Goal: Information Seeking & Learning: Find specific fact

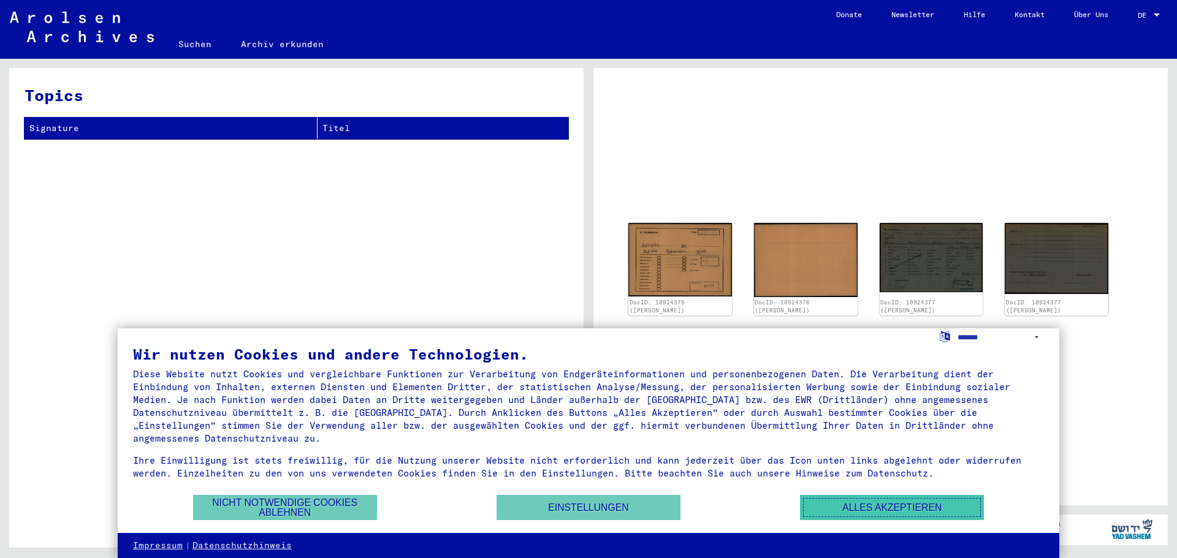
click at [894, 501] on button "Alles akzeptieren" at bounding box center [892, 507] width 184 height 25
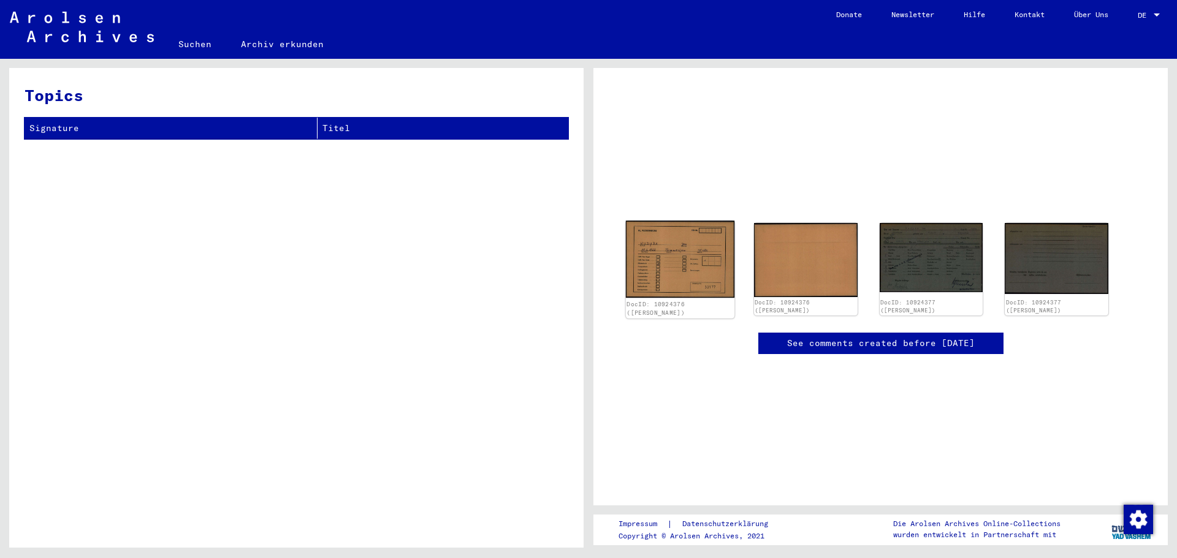
click at [665, 271] on img at bounding box center [680, 259] width 108 height 77
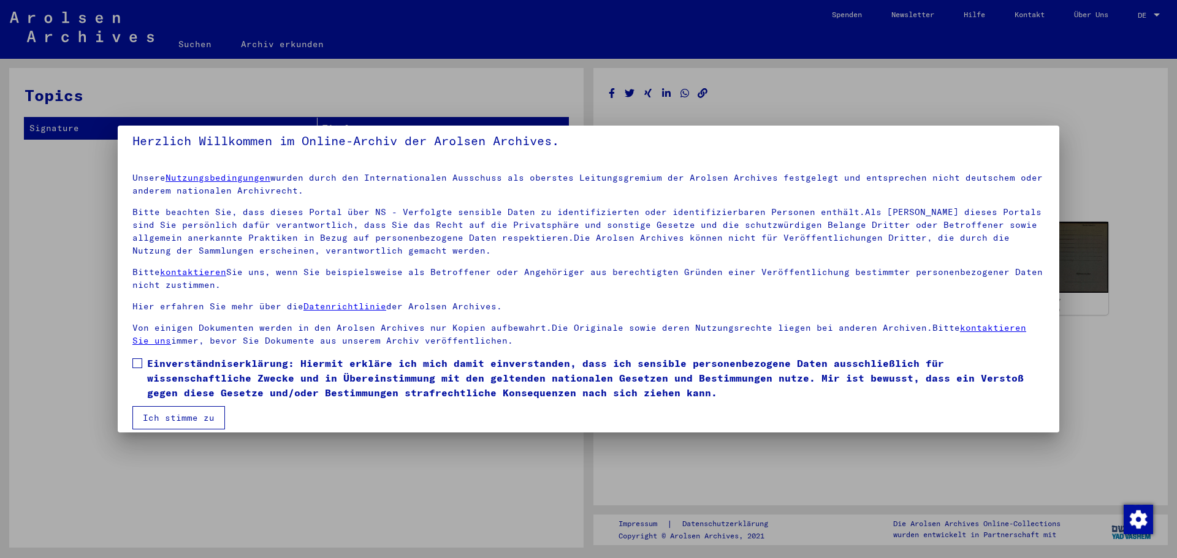
scroll to position [21, 0]
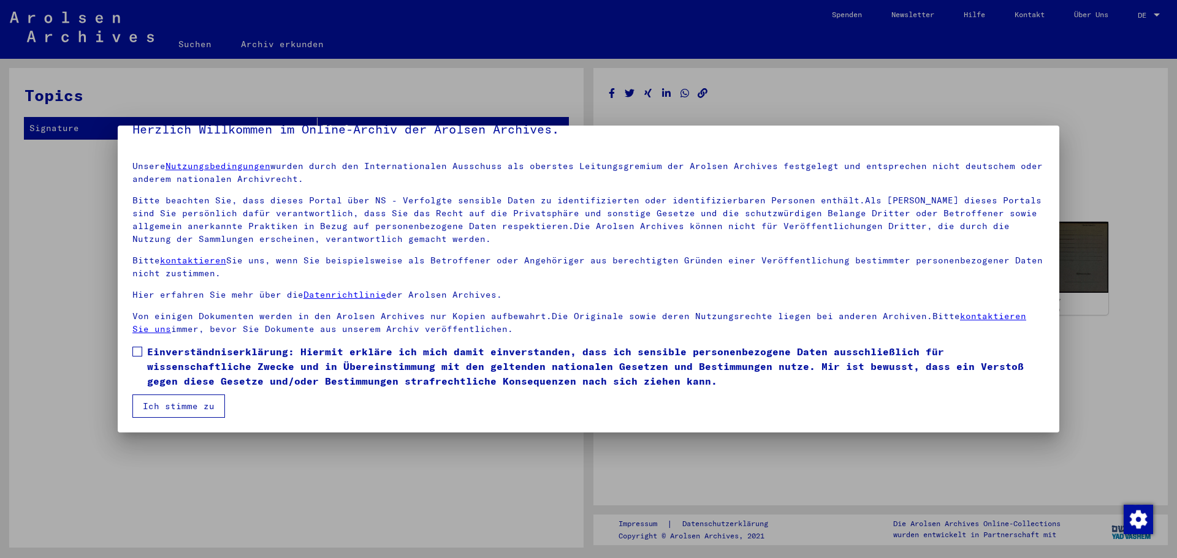
click at [137, 347] on span at bounding box center [137, 352] width 10 height 10
click at [202, 404] on button "Ich stimme zu" at bounding box center [178, 406] width 93 height 23
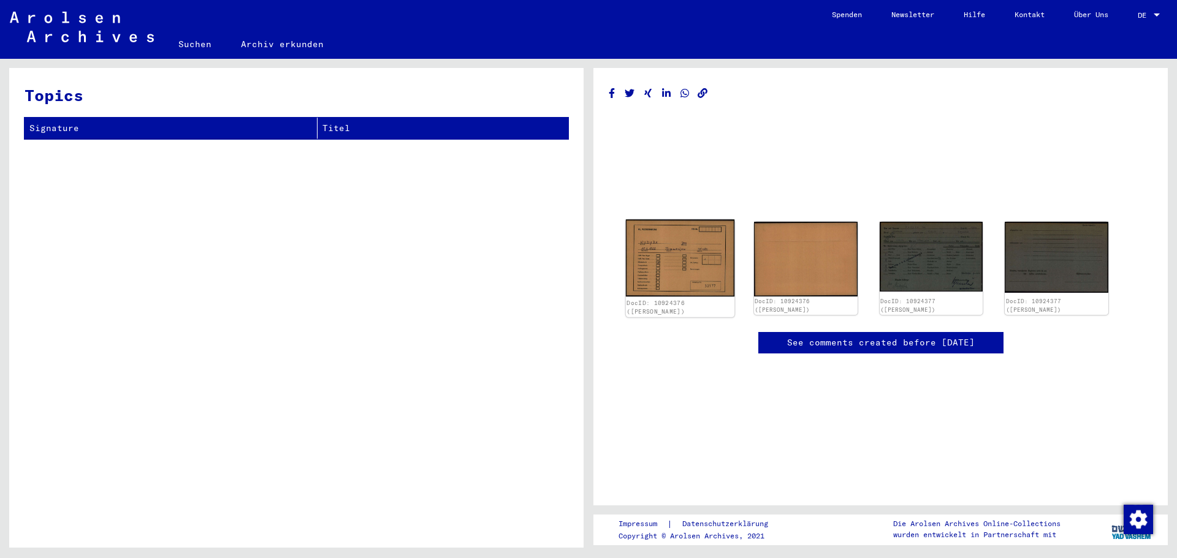
click at [666, 261] on img at bounding box center [680, 257] width 108 height 77
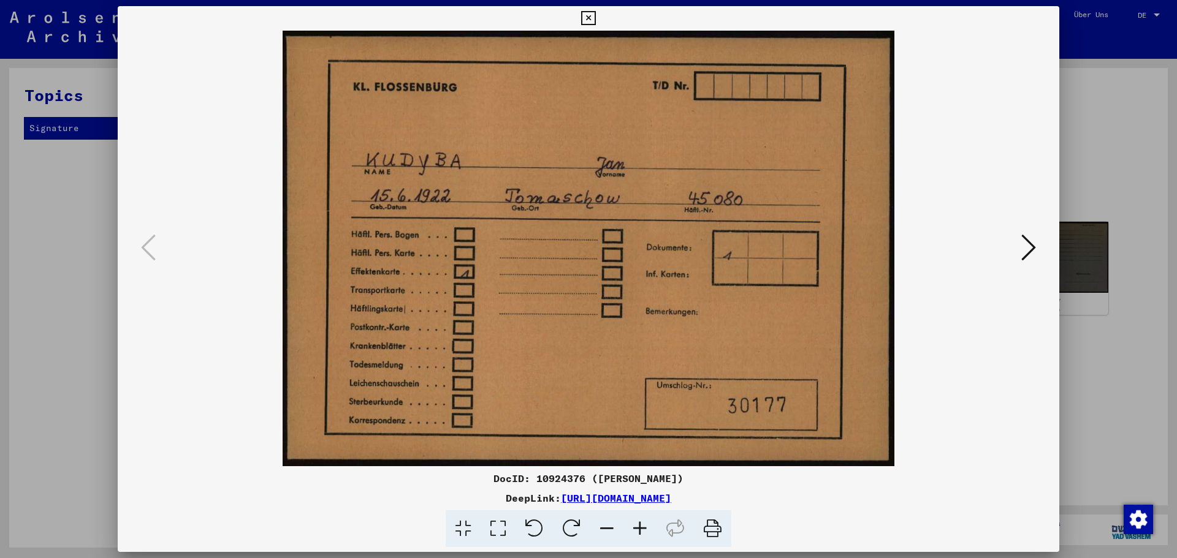
click at [1029, 244] on icon at bounding box center [1028, 247] width 15 height 29
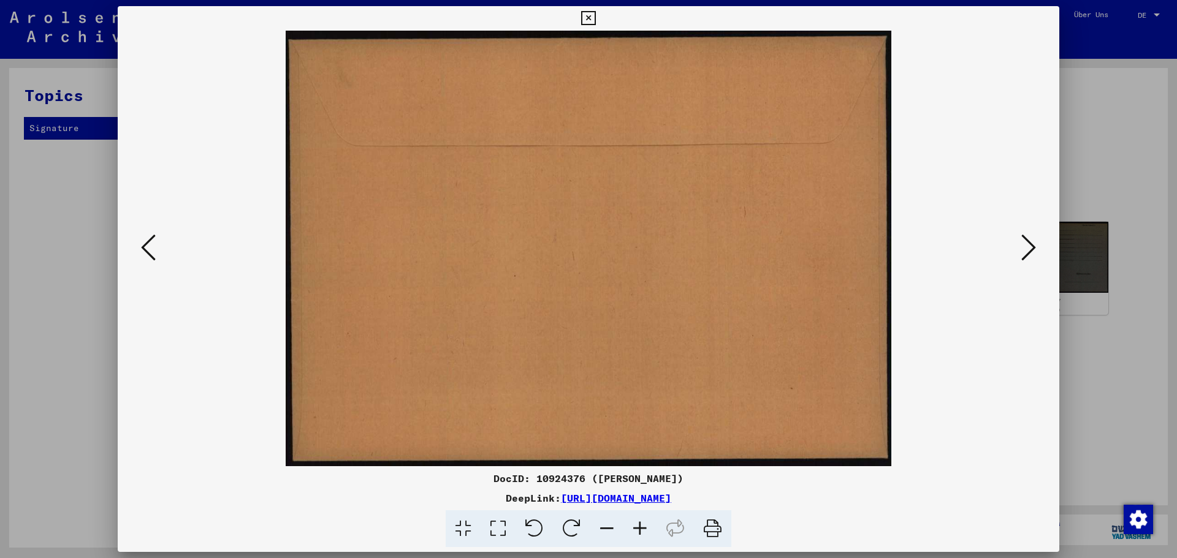
click at [1029, 244] on icon at bounding box center [1028, 247] width 15 height 29
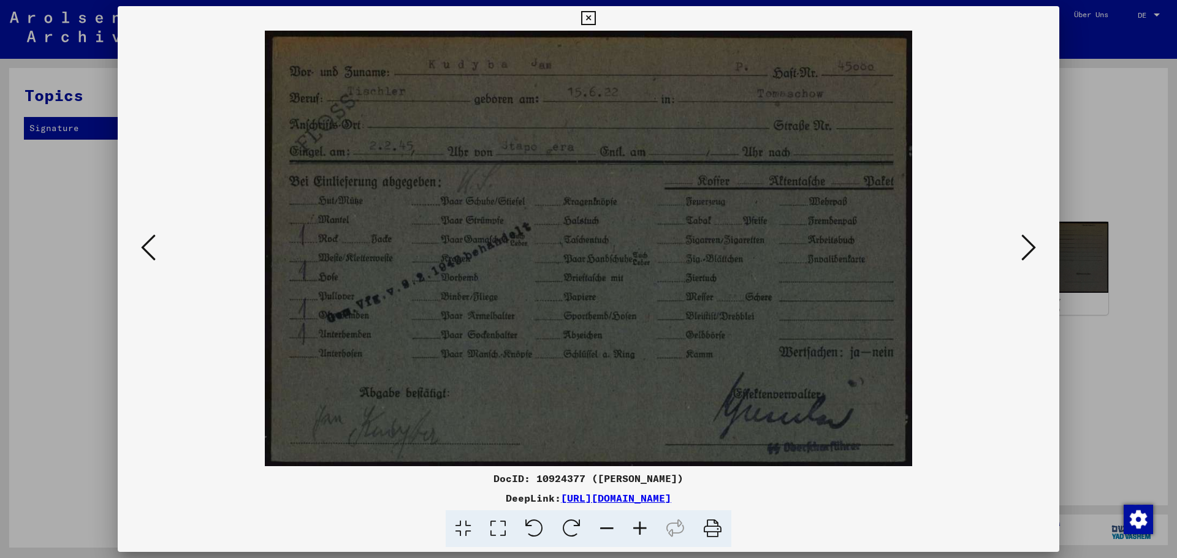
click at [1026, 243] on icon at bounding box center [1028, 247] width 15 height 29
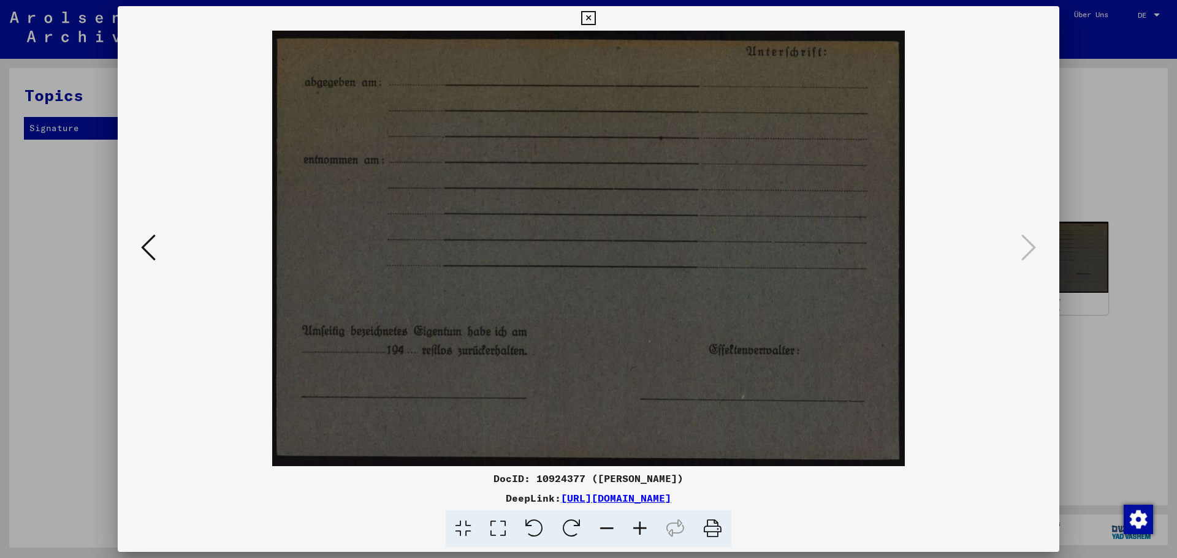
click at [147, 248] on icon at bounding box center [148, 247] width 15 height 29
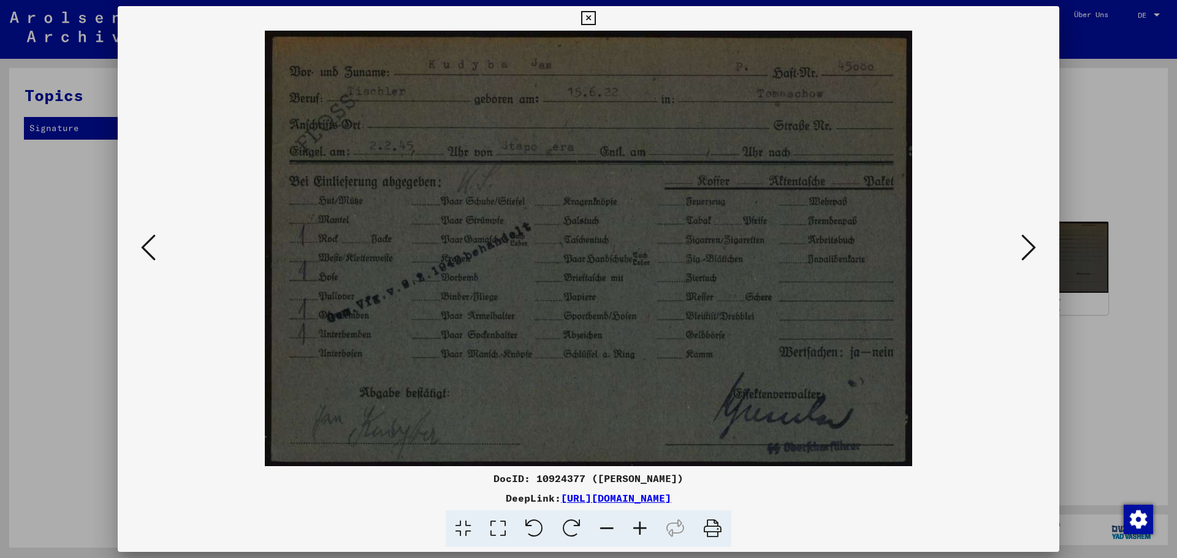
click at [148, 246] on icon at bounding box center [148, 247] width 15 height 29
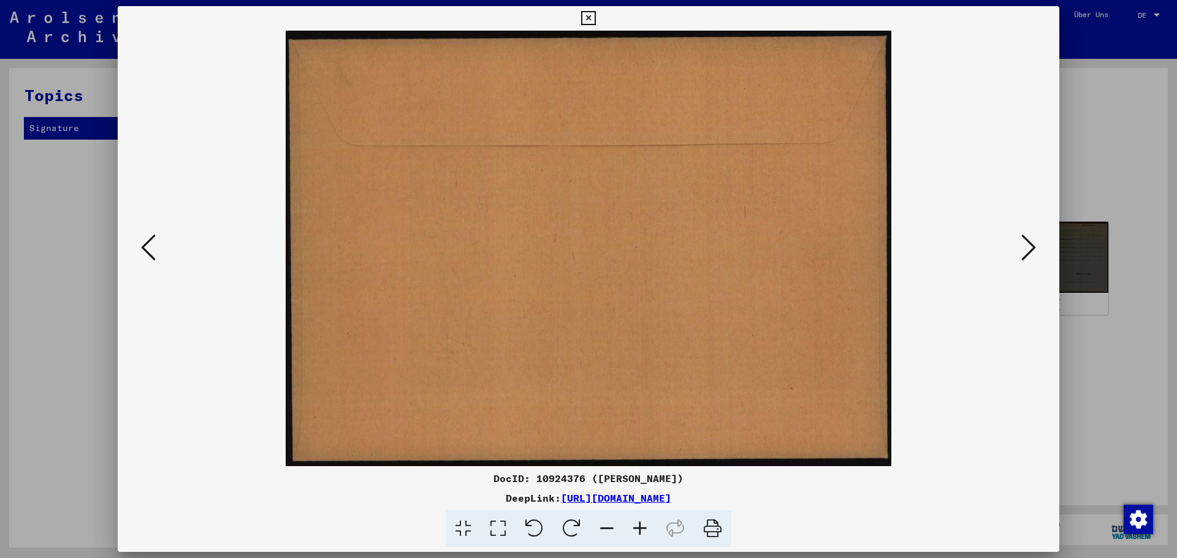
click at [148, 245] on icon at bounding box center [148, 247] width 15 height 29
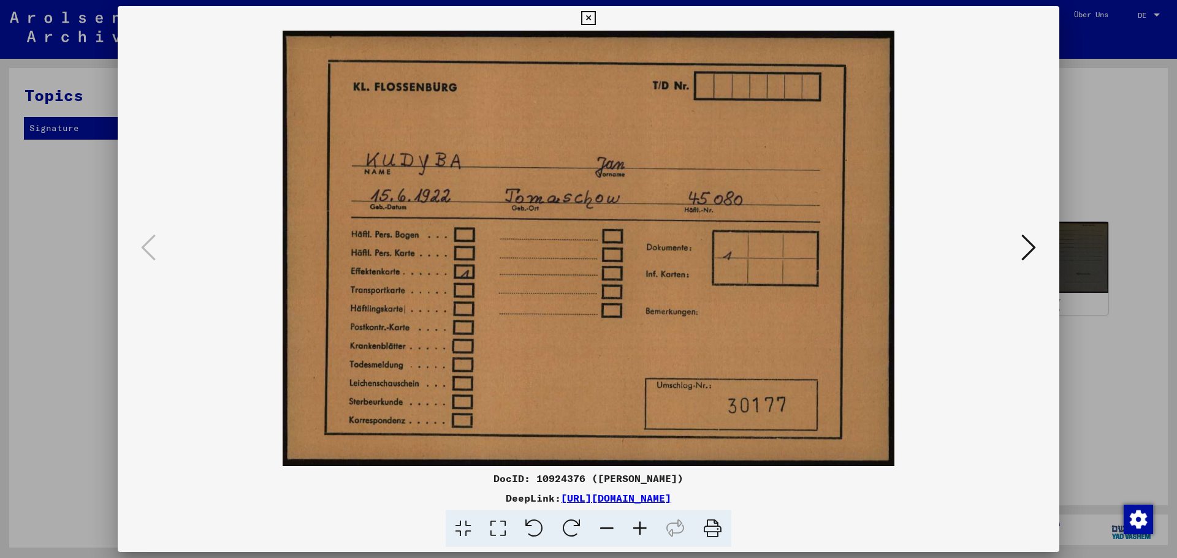
click at [1036, 251] on button at bounding box center [1028, 248] width 22 height 35
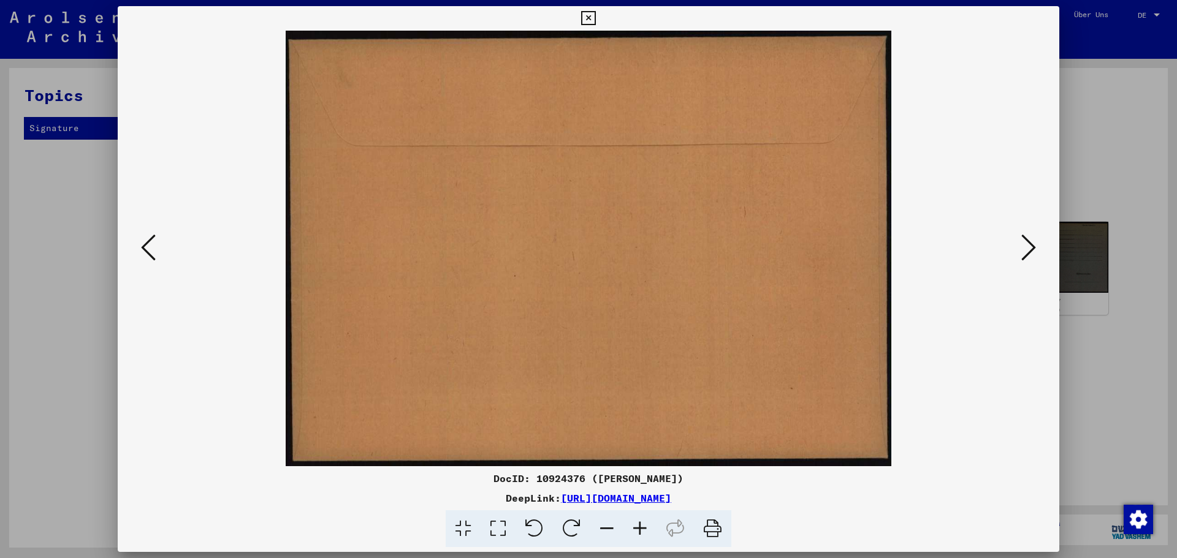
click at [1036, 251] on button at bounding box center [1028, 248] width 22 height 35
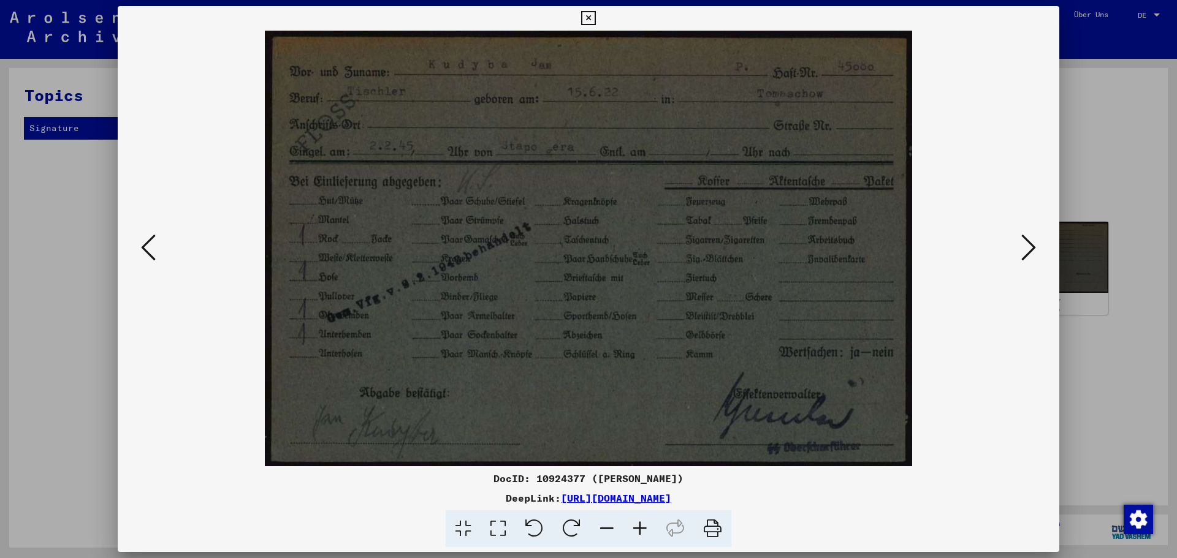
click at [1019, 241] on button at bounding box center [1028, 248] width 22 height 35
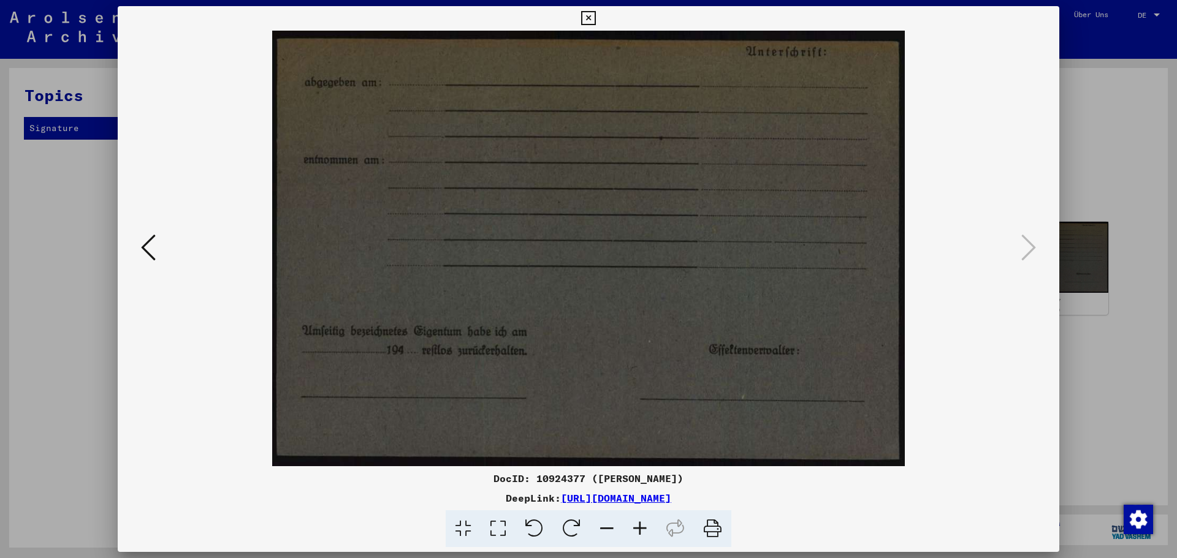
click at [144, 245] on icon at bounding box center [148, 247] width 15 height 29
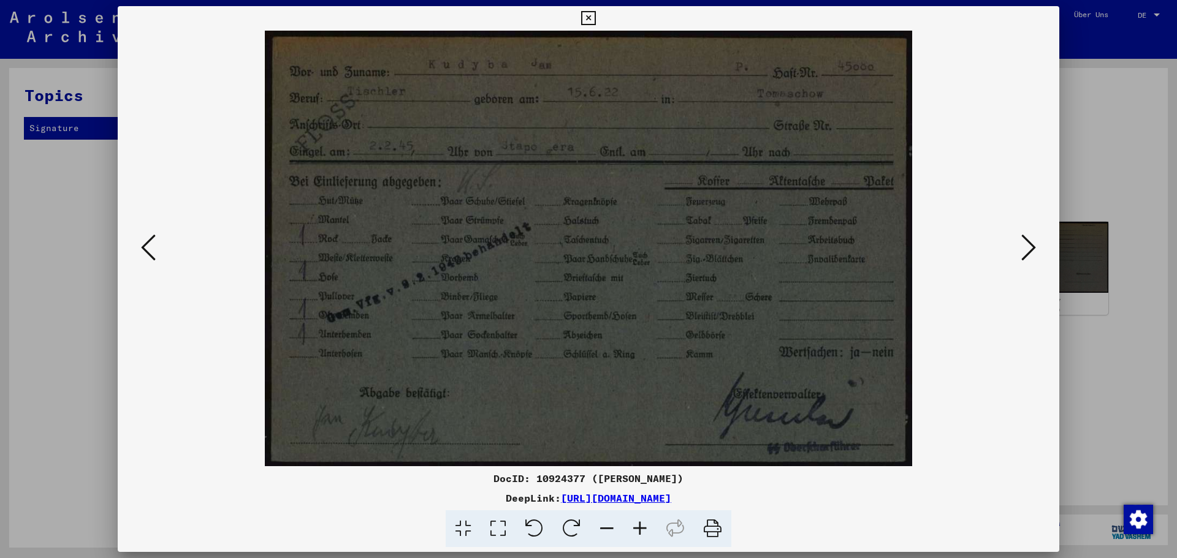
click at [146, 245] on icon at bounding box center [148, 247] width 15 height 29
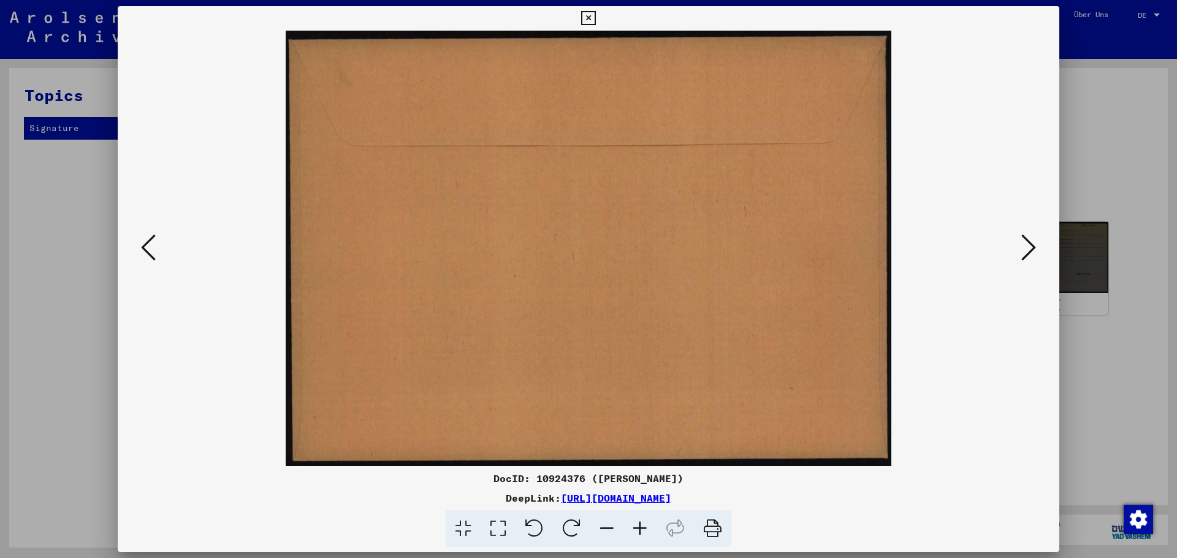
click at [146, 245] on icon at bounding box center [148, 247] width 15 height 29
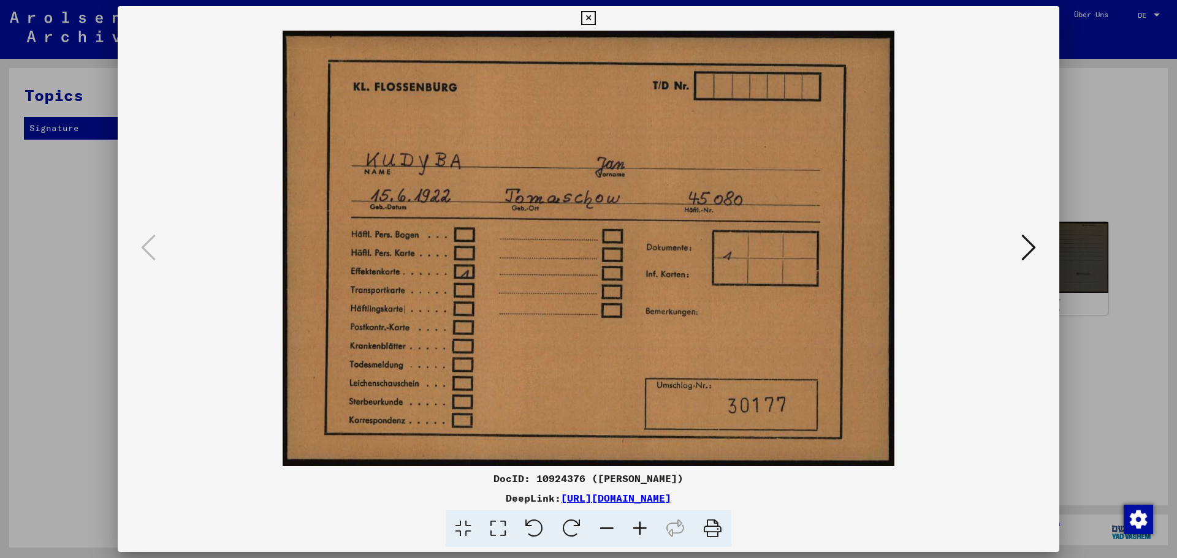
click at [1031, 246] on icon at bounding box center [1028, 247] width 15 height 29
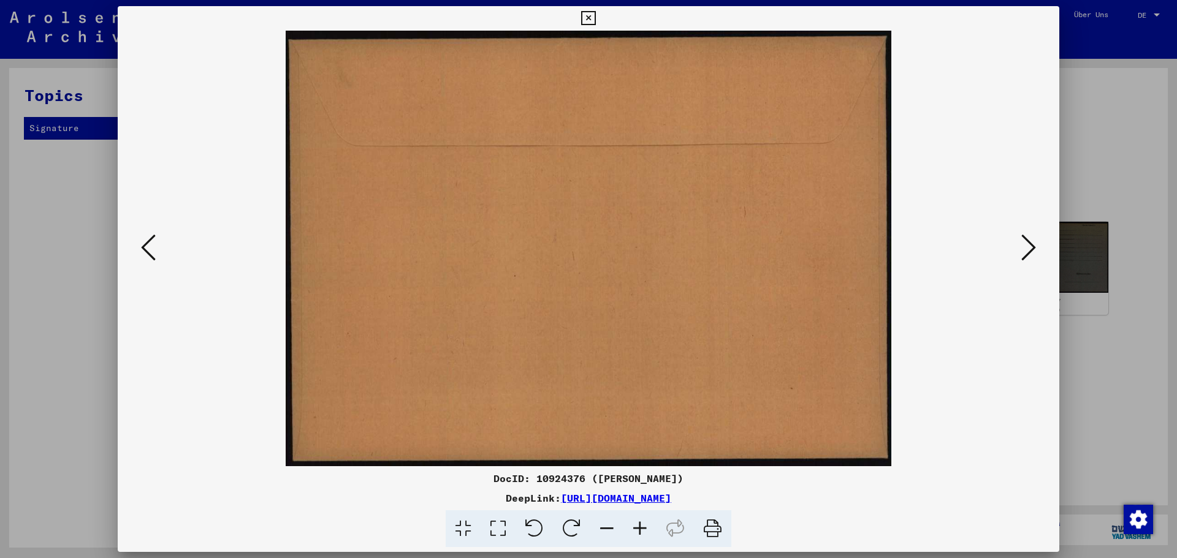
click at [1031, 246] on icon at bounding box center [1028, 247] width 15 height 29
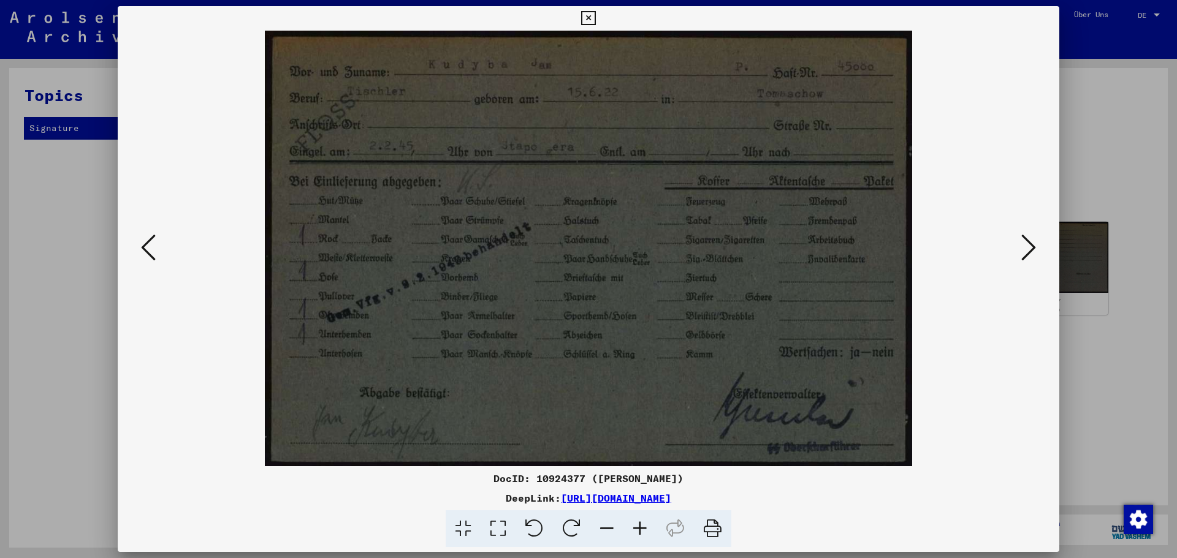
click at [1025, 244] on icon at bounding box center [1028, 247] width 15 height 29
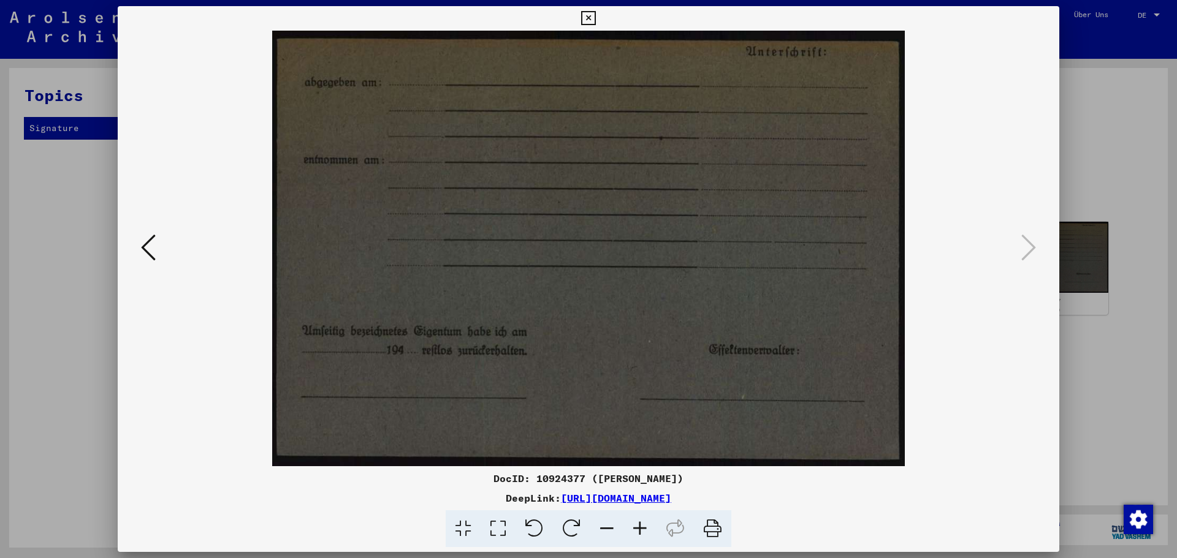
click at [589, 17] on icon at bounding box center [588, 18] width 14 height 15
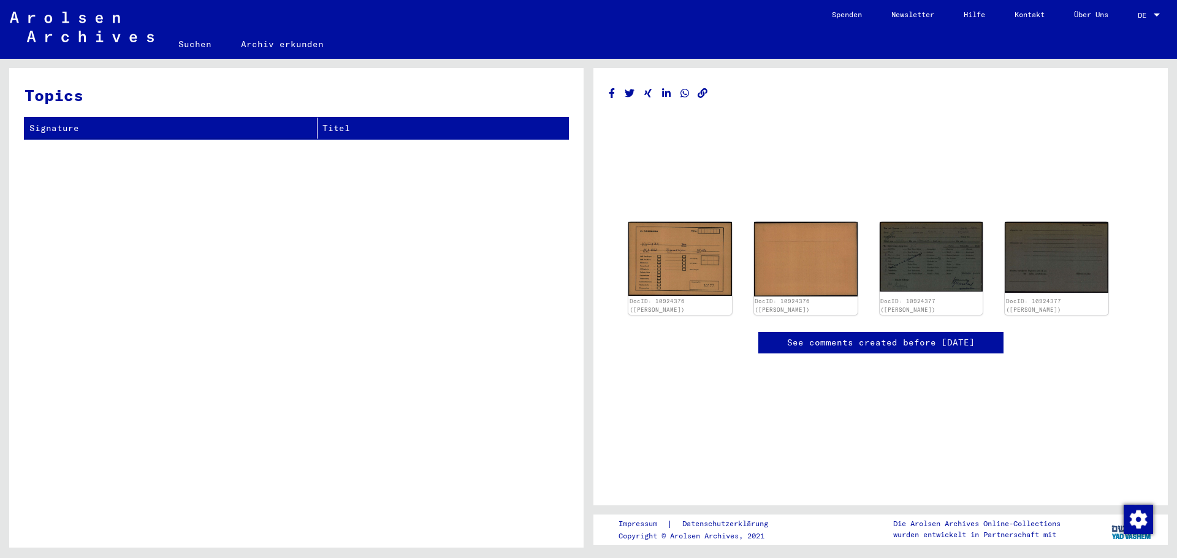
click at [184, 43] on link "Suchen" at bounding box center [195, 43] width 63 height 29
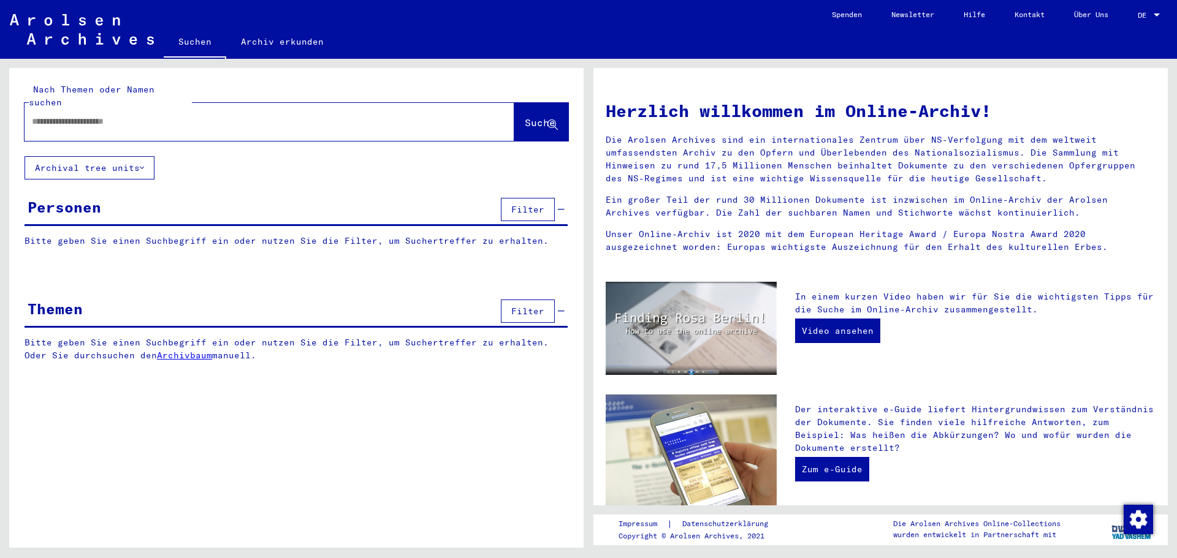
click at [154, 115] on input "text" at bounding box center [254, 121] width 445 height 13
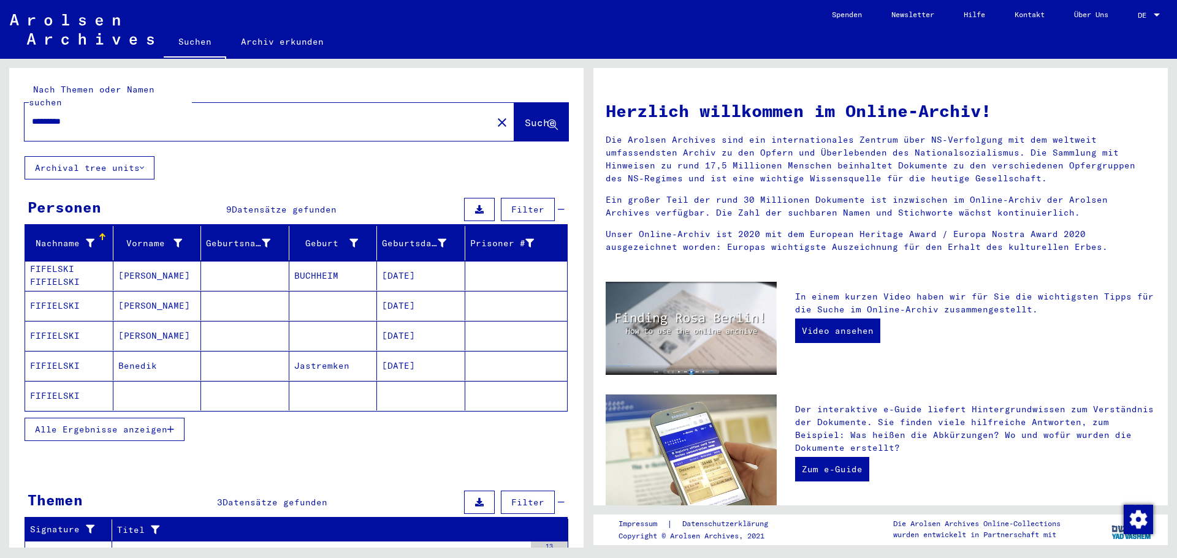
click at [74, 262] on mat-cell "FIFELSKI FIFIELSKI" at bounding box center [69, 275] width 88 height 29
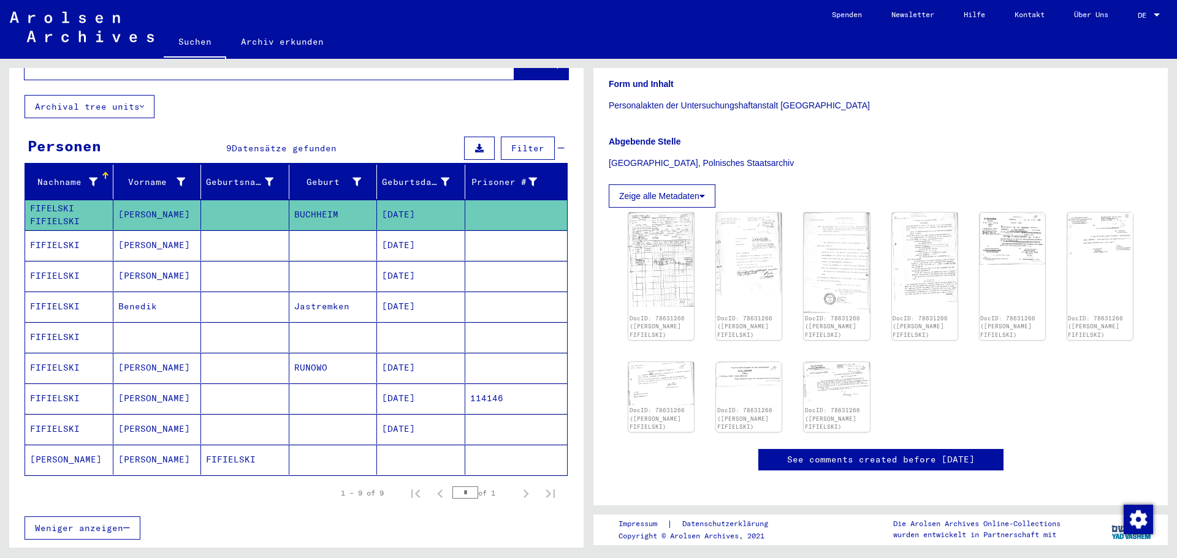
scroll to position [184, 0]
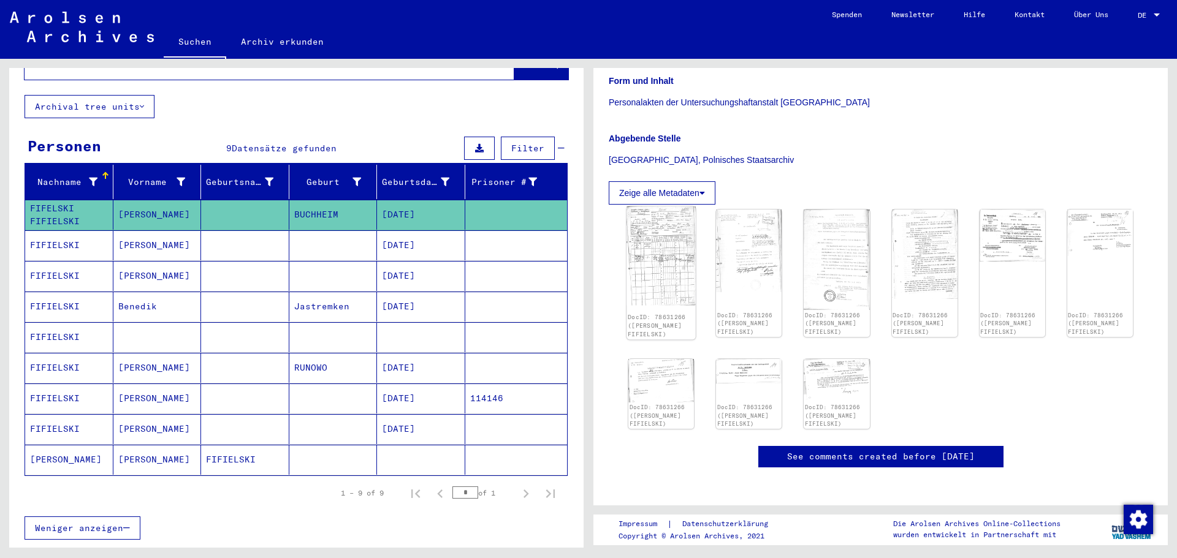
click at [650, 305] on div "DocID: 78631266 ([PERSON_NAME] FIFIELSKI)" at bounding box center [660, 274] width 69 height 134
click at [670, 276] on img at bounding box center [660, 256] width 69 height 99
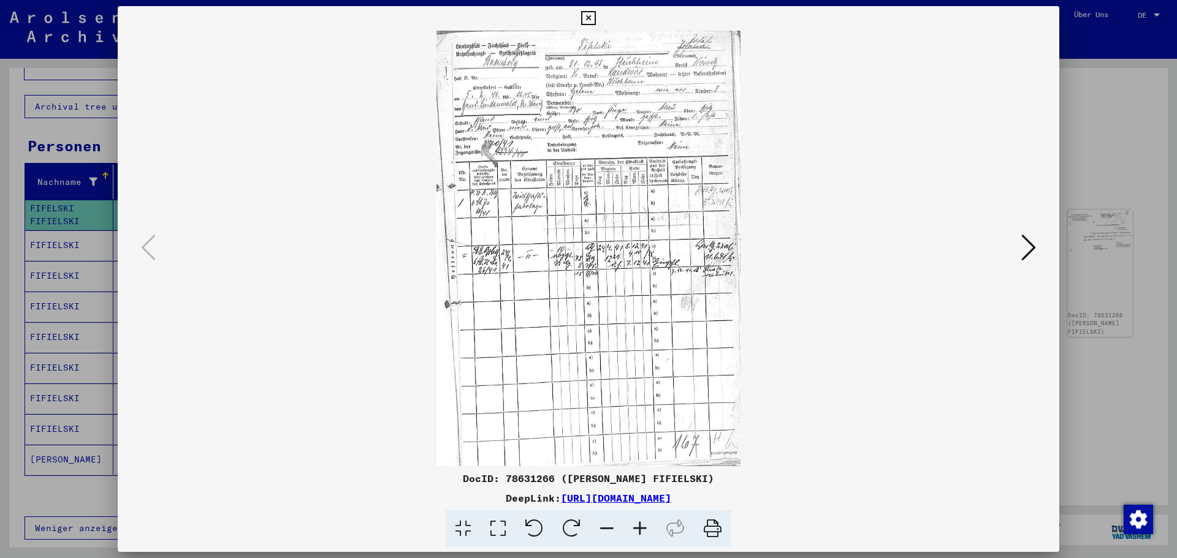
drag, startPoint x: 610, startPoint y: 95, endPoint x: 604, endPoint y: 133, distance: 38.5
click at [600, 145] on img at bounding box center [588, 249] width 858 height 436
click at [496, 528] on icon at bounding box center [497, 528] width 35 height 37
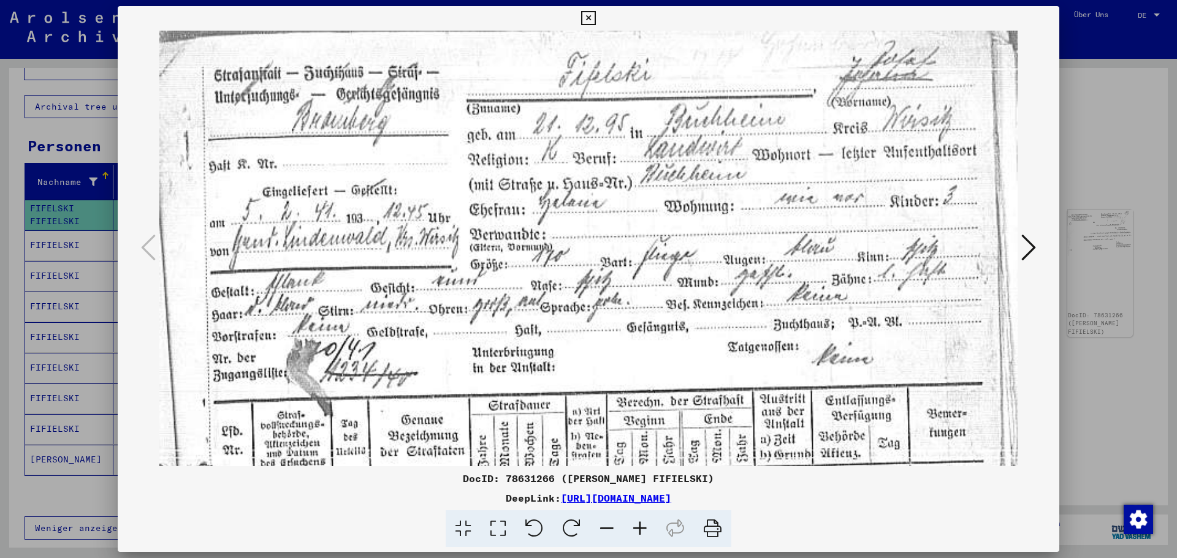
click at [604, 527] on icon at bounding box center [606, 528] width 33 height 37
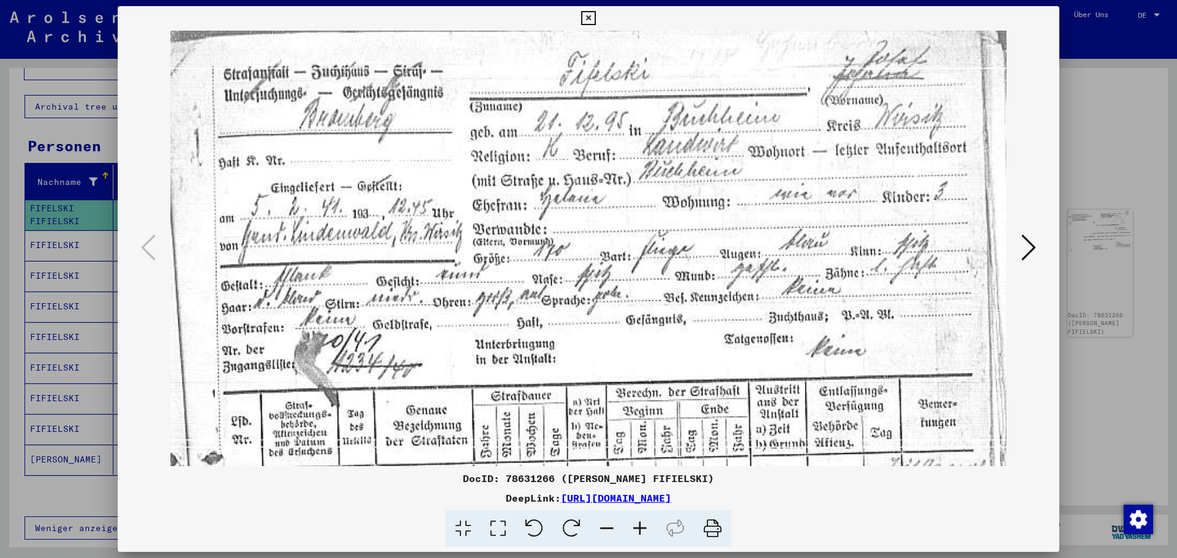
click at [604, 527] on icon at bounding box center [606, 528] width 33 height 37
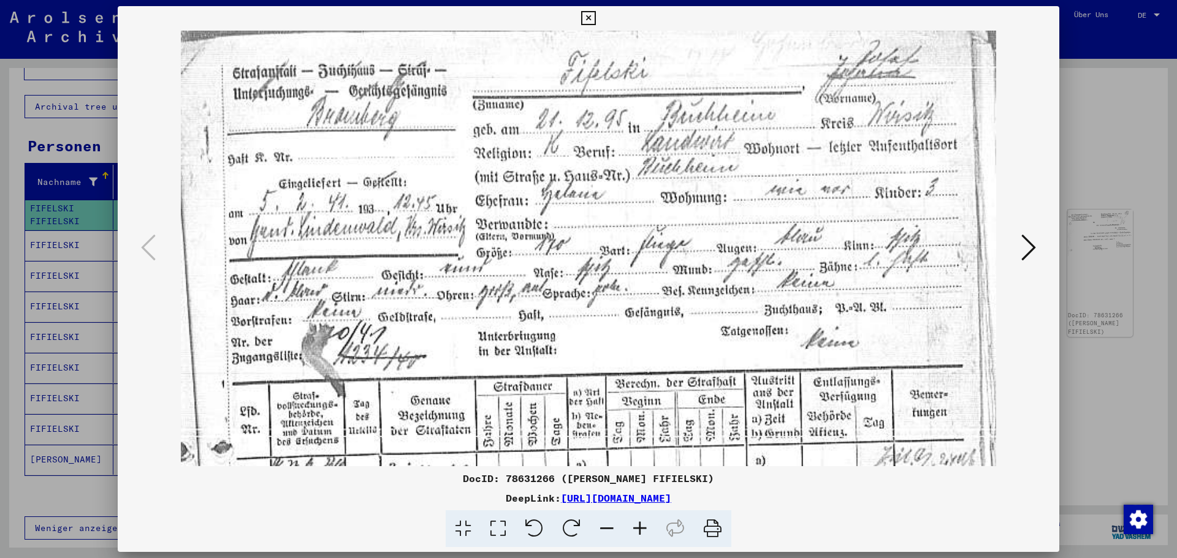
click at [604, 527] on icon at bounding box center [606, 528] width 33 height 37
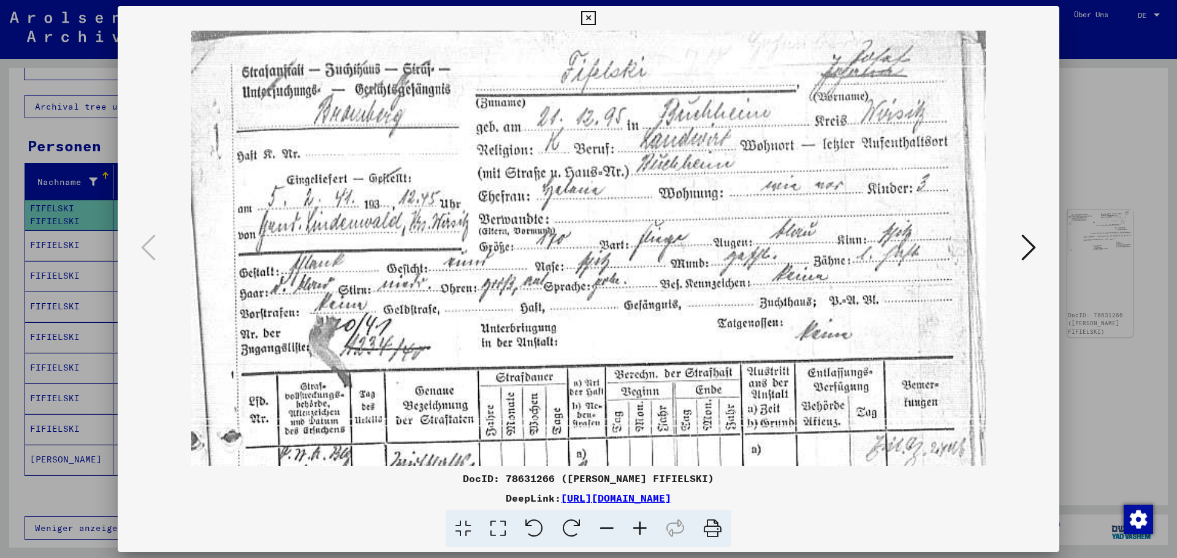
click at [604, 527] on icon at bounding box center [606, 528] width 33 height 37
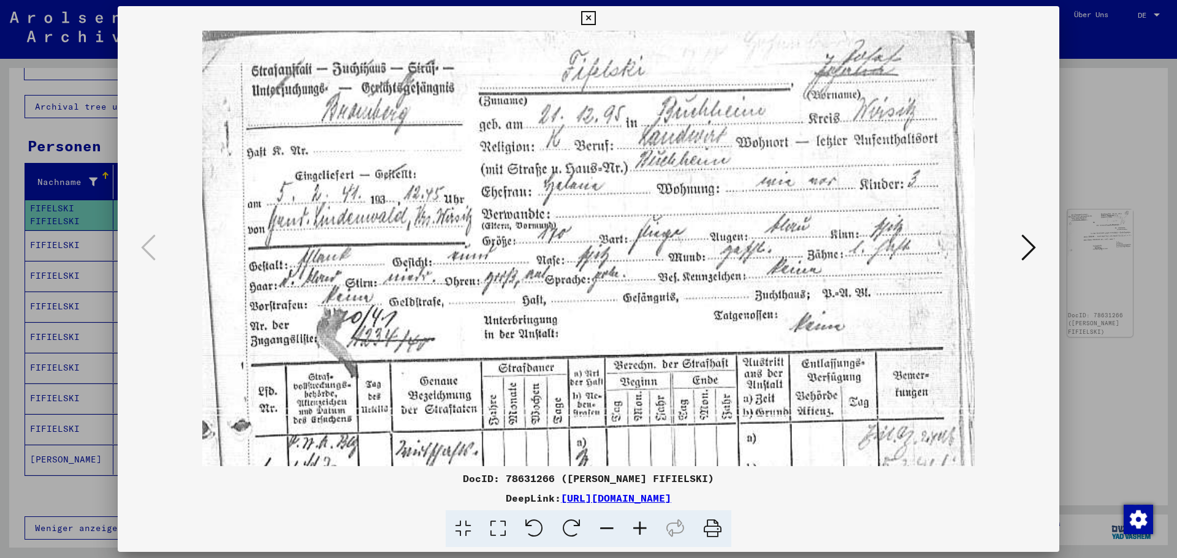
click at [604, 527] on icon at bounding box center [606, 528] width 33 height 37
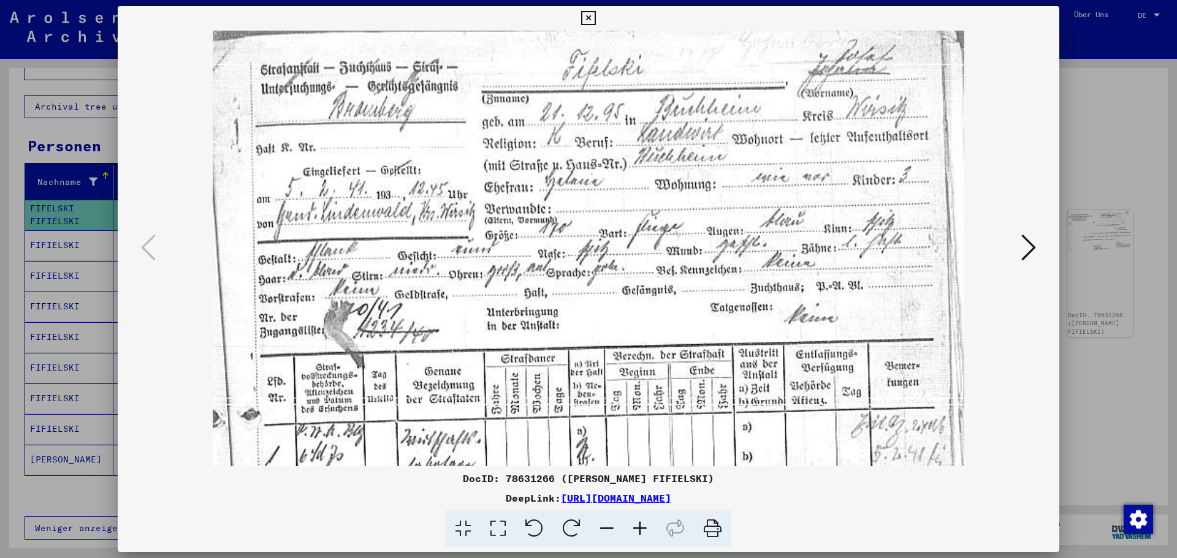
click at [604, 527] on icon at bounding box center [606, 528] width 33 height 37
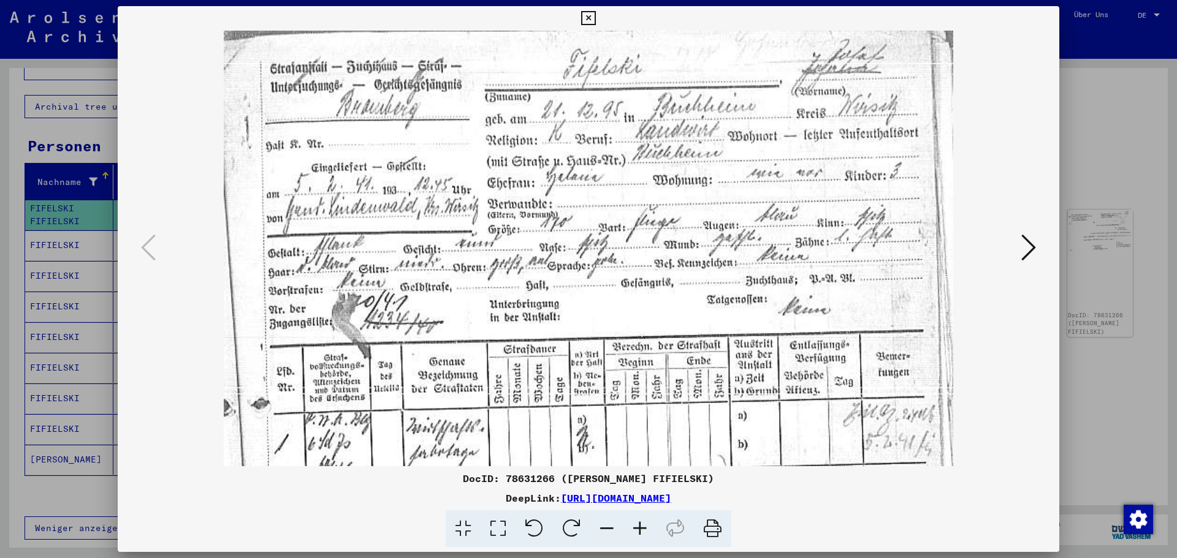
click at [604, 527] on icon at bounding box center [606, 528] width 33 height 37
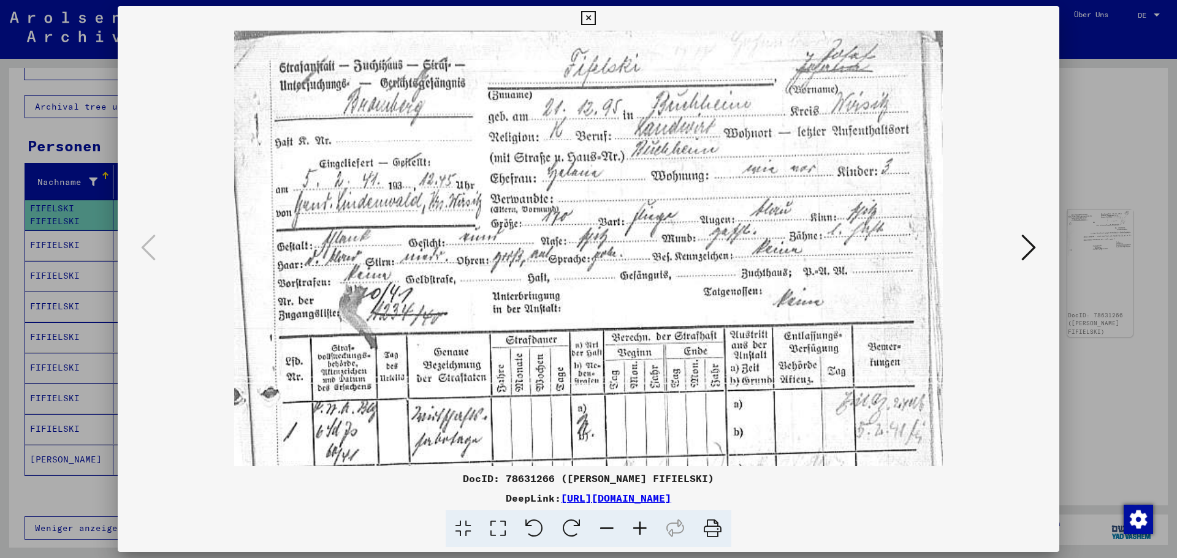
click at [604, 528] on icon at bounding box center [606, 528] width 33 height 37
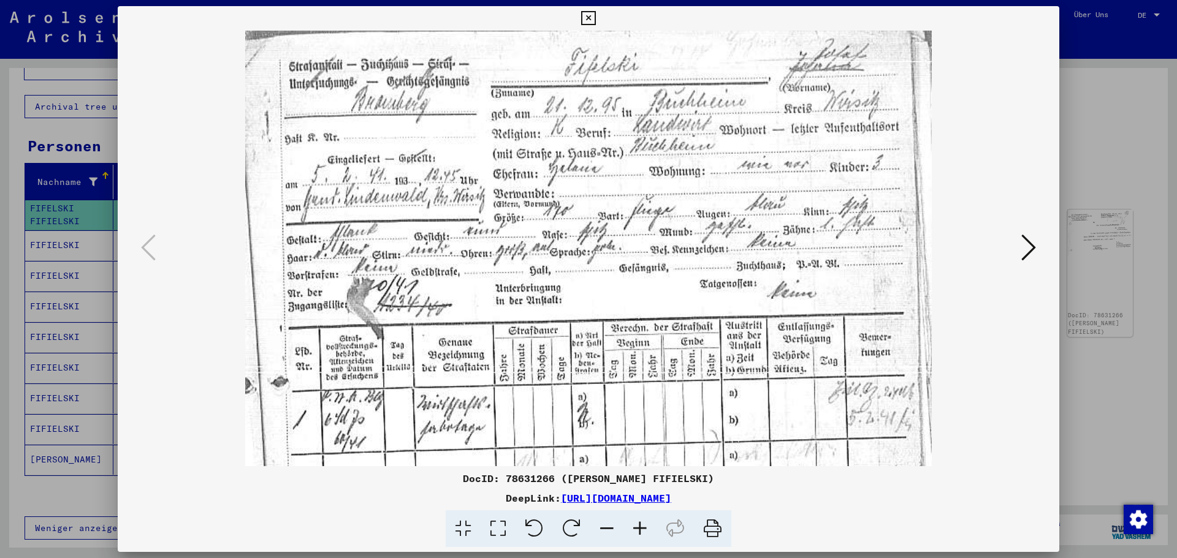
click at [1029, 250] on icon at bounding box center [1028, 247] width 15 height 29
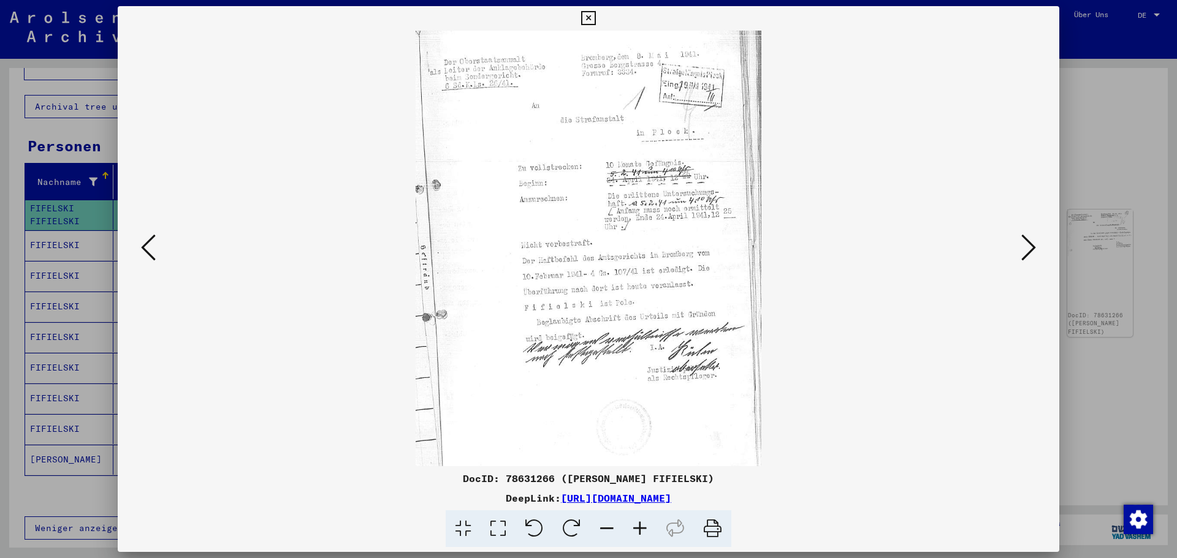
click at [1029, 250] on icon at bounding box center [1028, 247] width 15 height 29
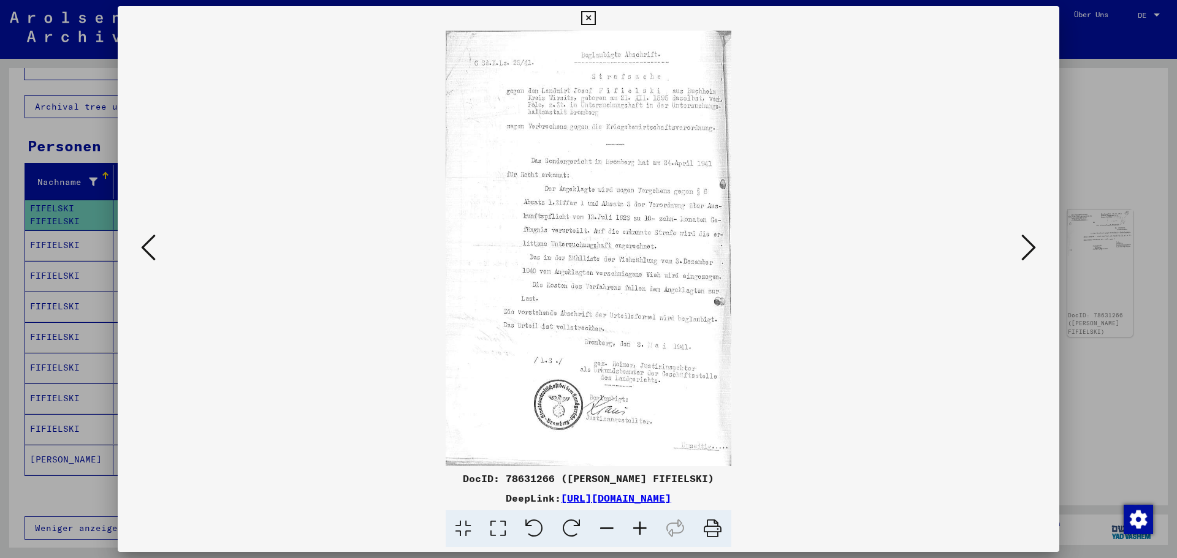
click at [1029, 250] on icon at bounding box center [1028, 247] width 15 height 29
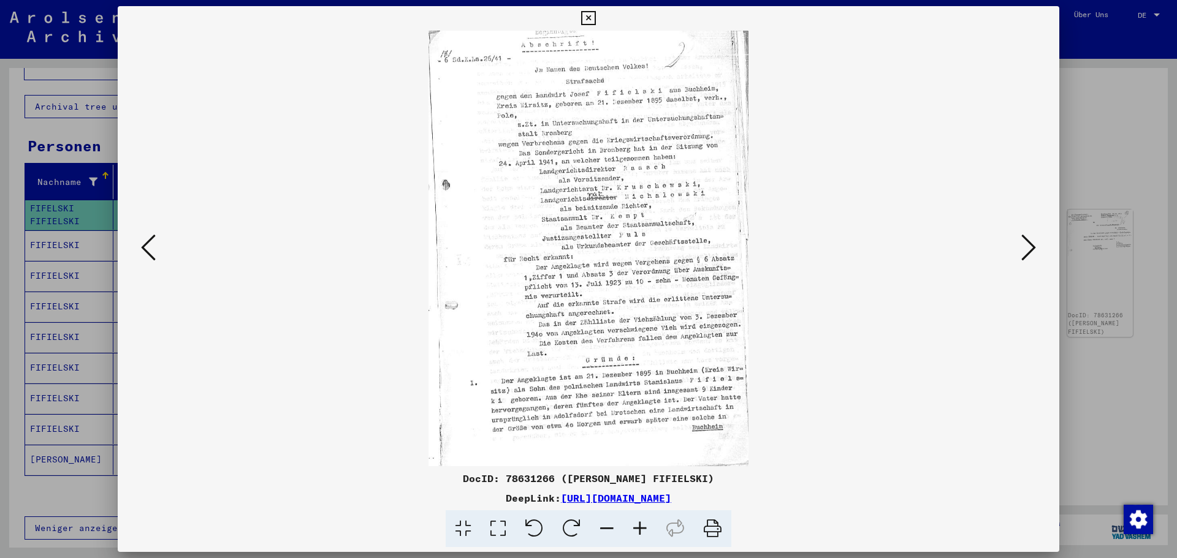
click at [1026, 239] on icon at bounding box center [1028, 247] width 15 height 29
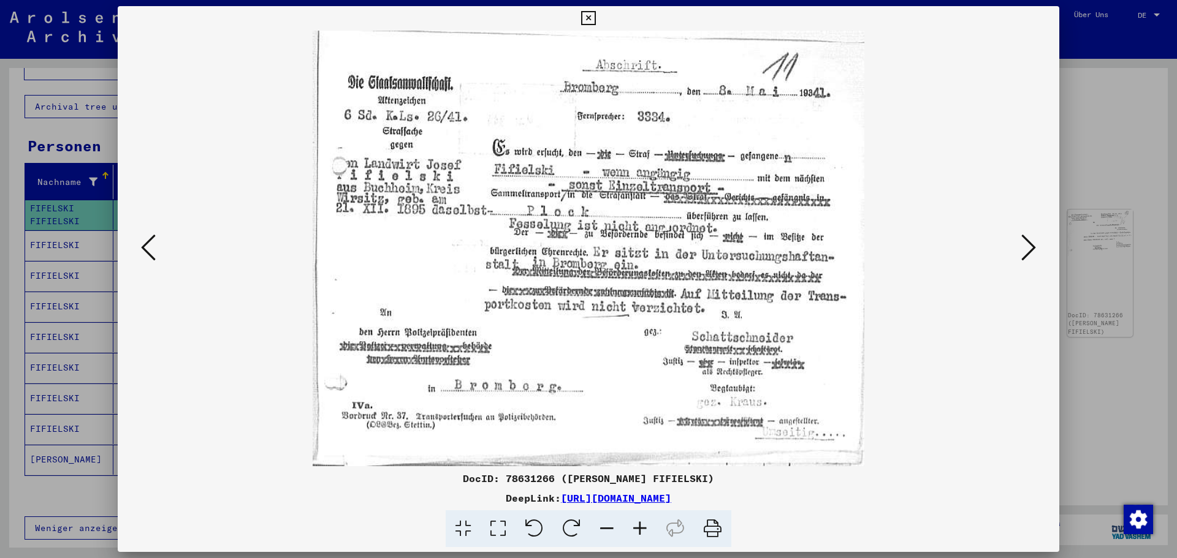
click at [1027, 243] on icon at bounding box center [1028, 247] width 15 height 29
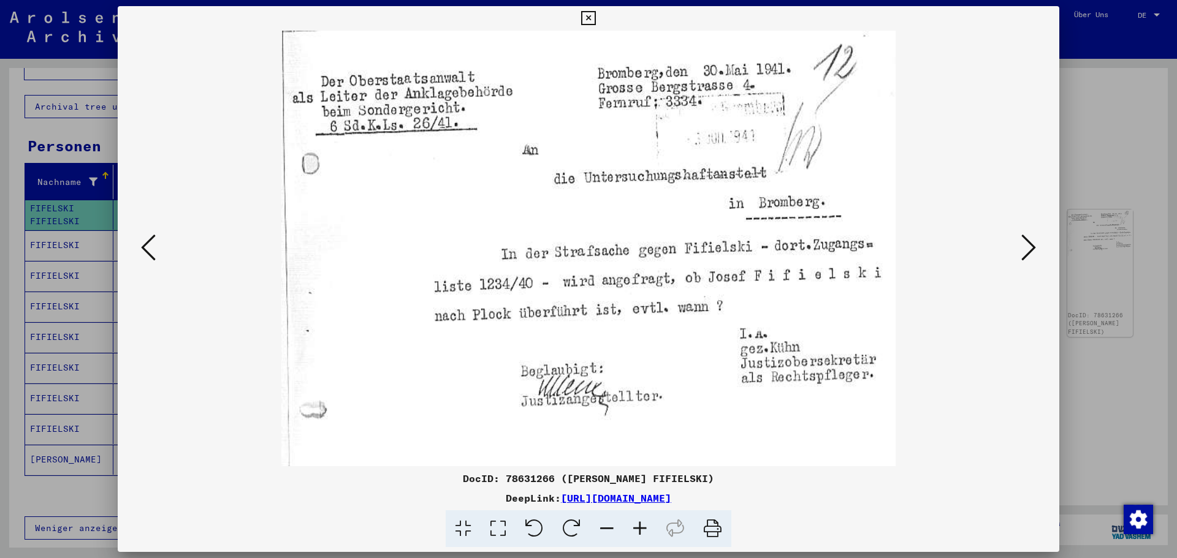
click at [1027, 243] on icon at bounding box center [1028, 247] width 15 height 29
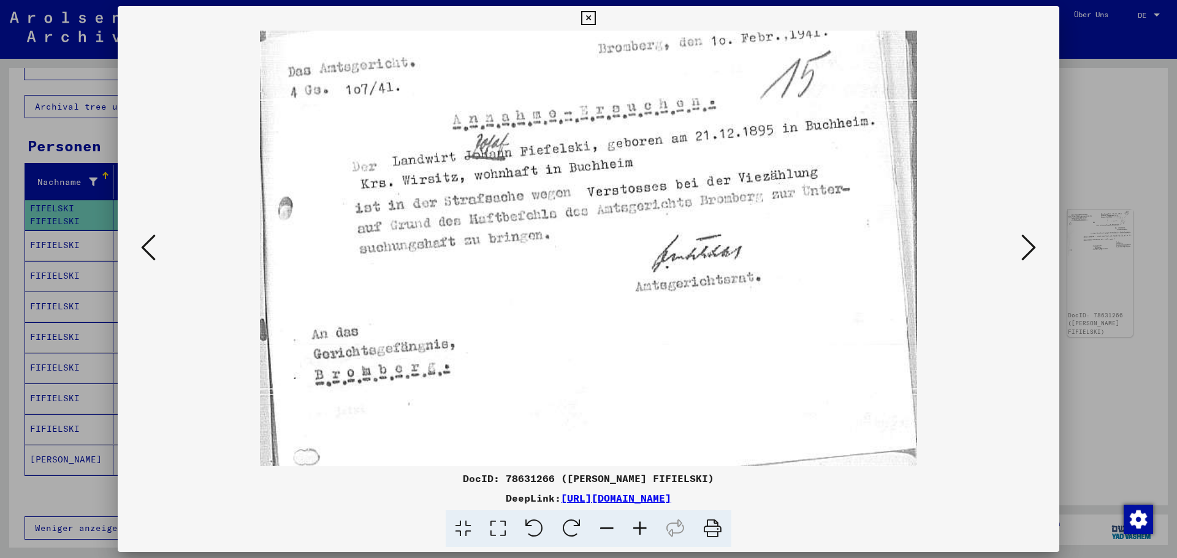
click at [1027, 243] on icon at bounding box center [1028, 247] width 15 height 29
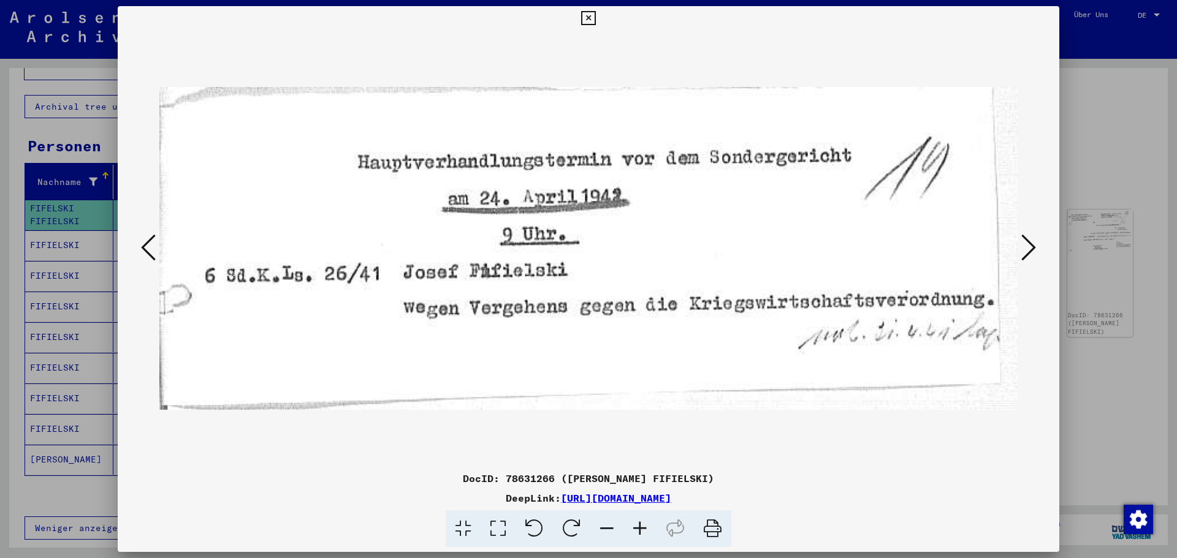
click at [1027, 243] on icon at bounding box center [1028, 247] width 15 height 29
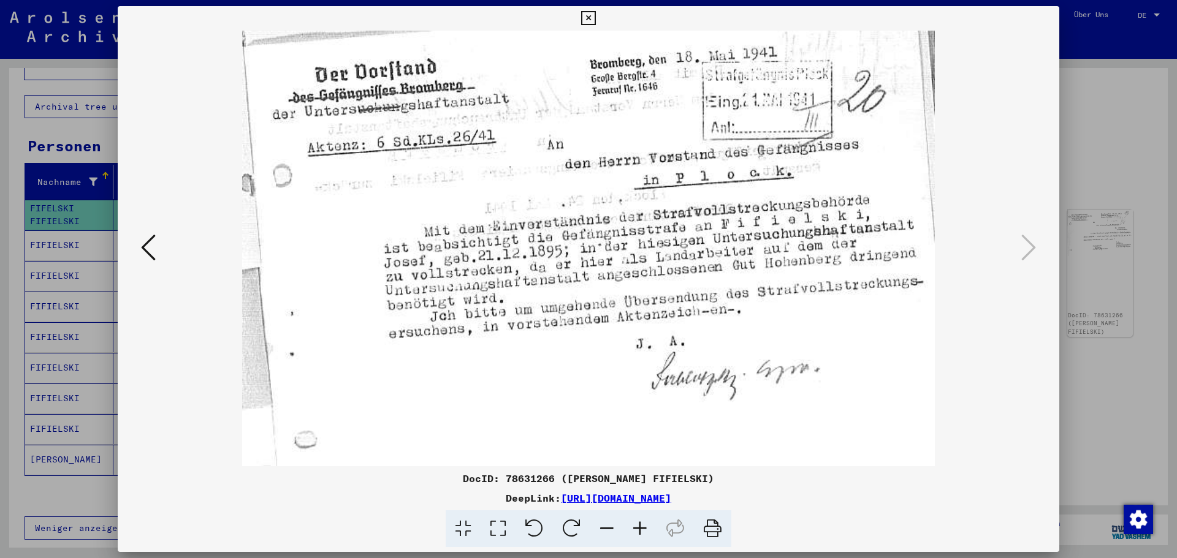
click at [587, 13] on icon at bounding box center [588, 18] width 14 height 15
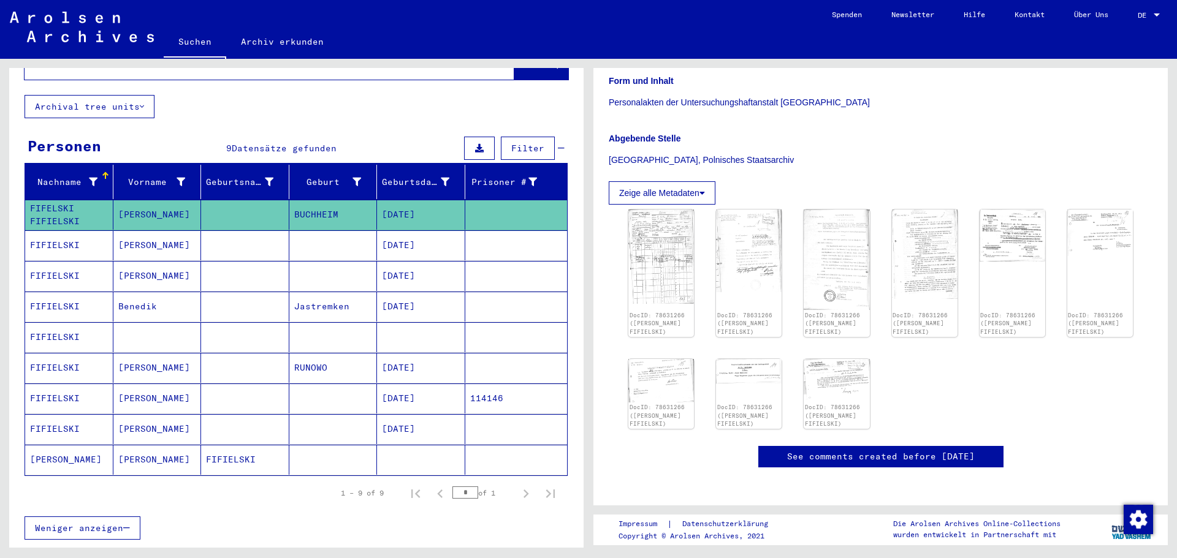
click at [58, 230] on mat-cell "FIFIELSKI" at bounding box center [69, 245] width 88 height 30
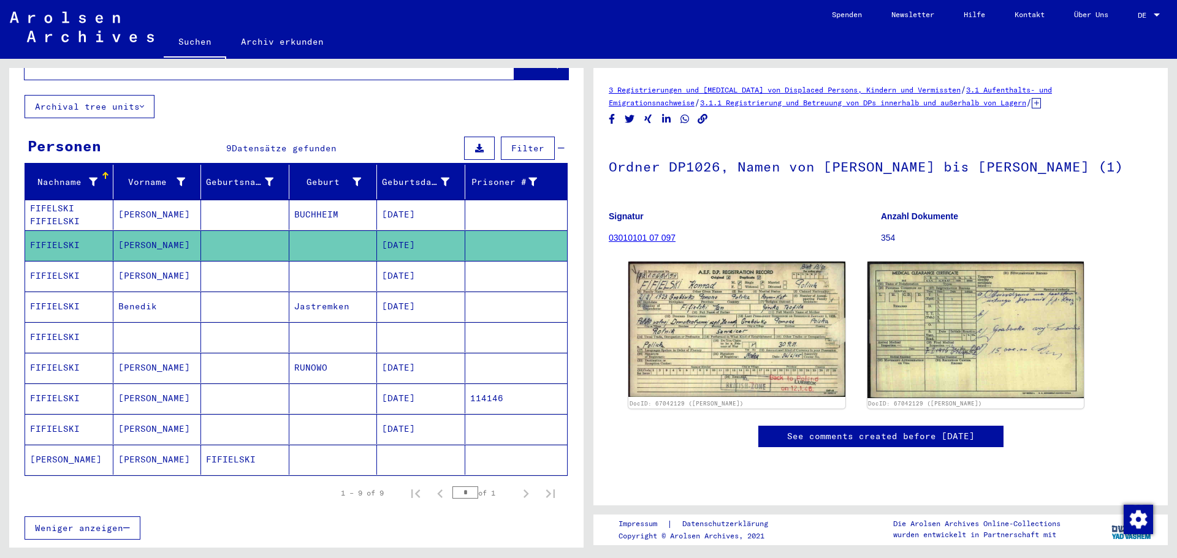
click at [77, 331] on mat-cell "FIFIELSKI" at bounding box center [69, 337] width 88 height 30
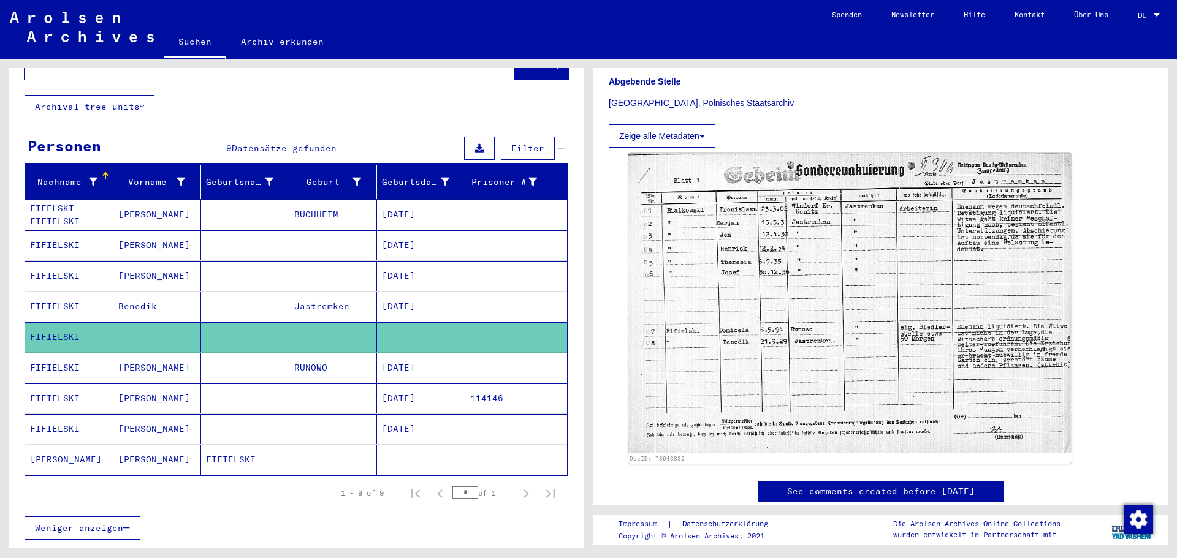
scroll to position [264, 0]
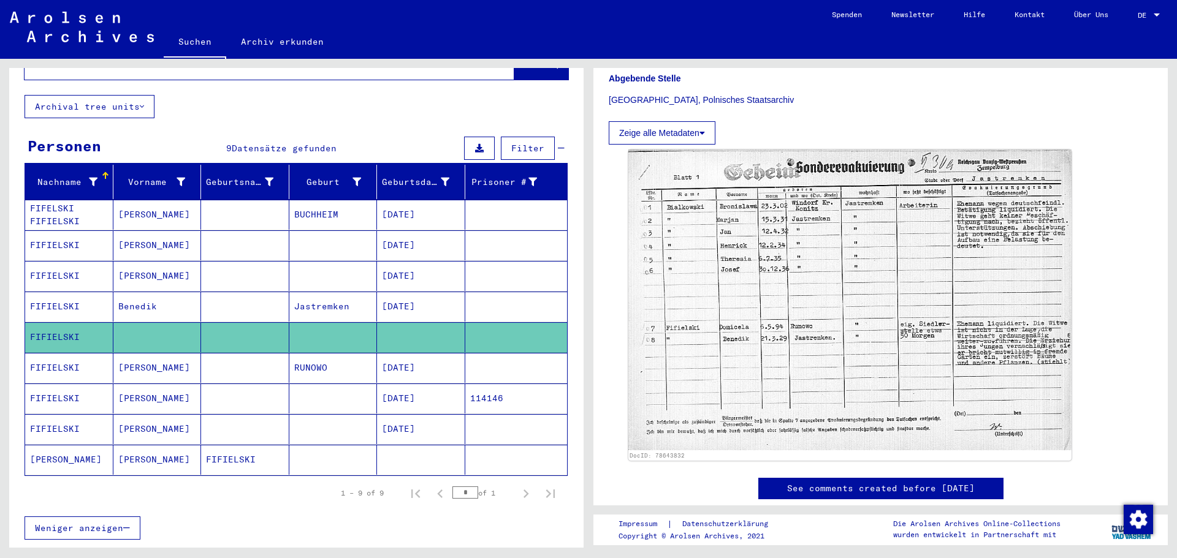
click at [84, 354] on mat-cell "FIFIELSKI" at bounding box center [69, 368] width 88 height 30
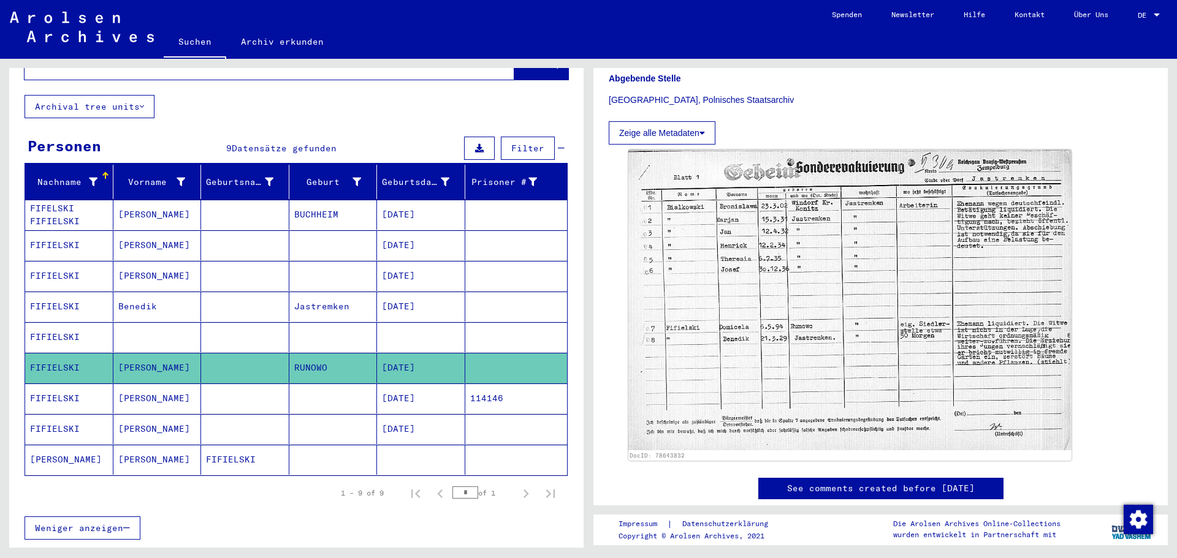
click at [67, 447] on mat-cell "[PERSON_NAME]" at bounding box center [69, 460] width 88 height 30
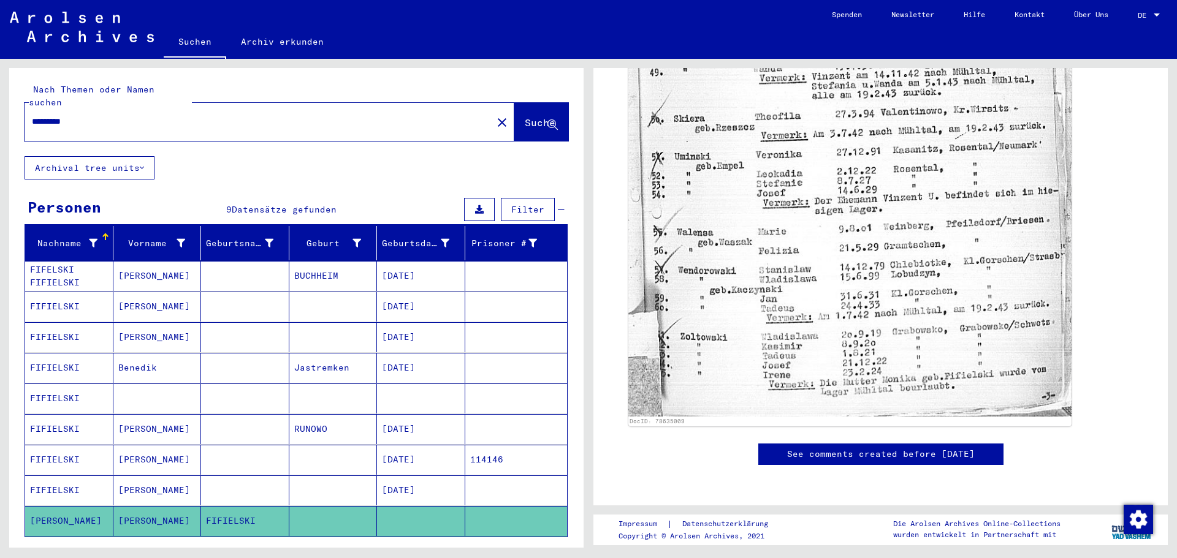
click at [94, 115] on input "*********" at bounding box center [258, 121] width 453 height 13
click at [525, 116] on span "Suche" at bounding box center [540, 122] width 31 height 12
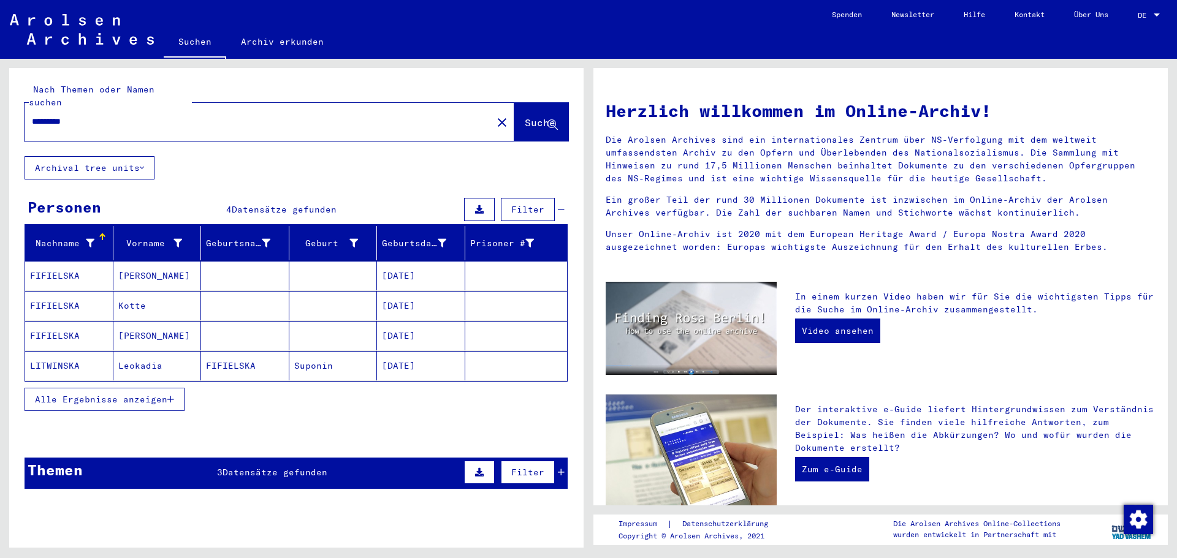
click at [214, 351] on mat-cell "FIFIELSKA" at bounding box center [245, 365] width 88 height 29
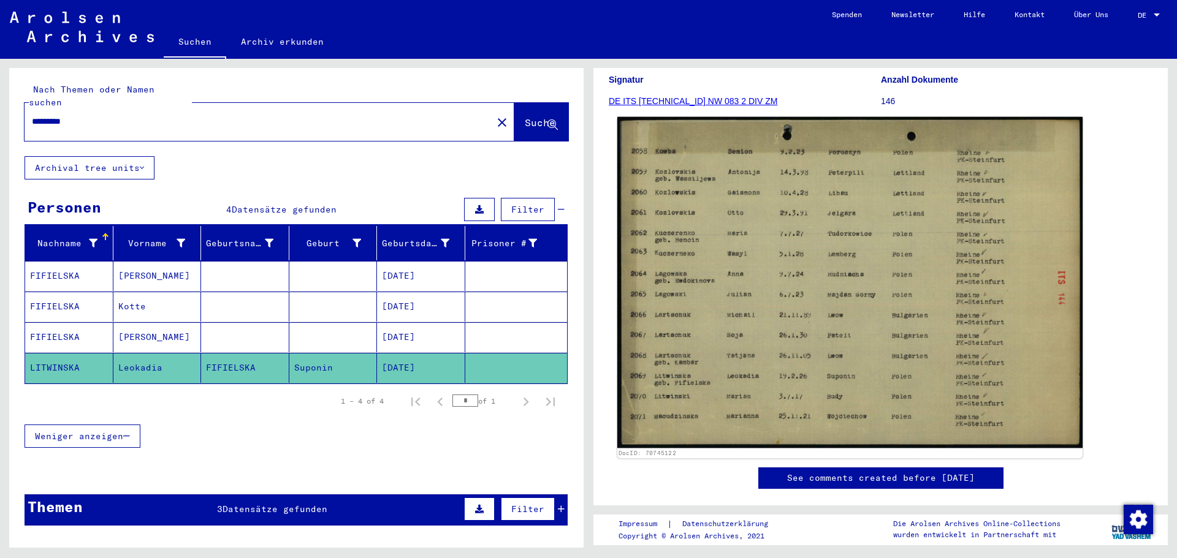
scroll to position [123, 0]
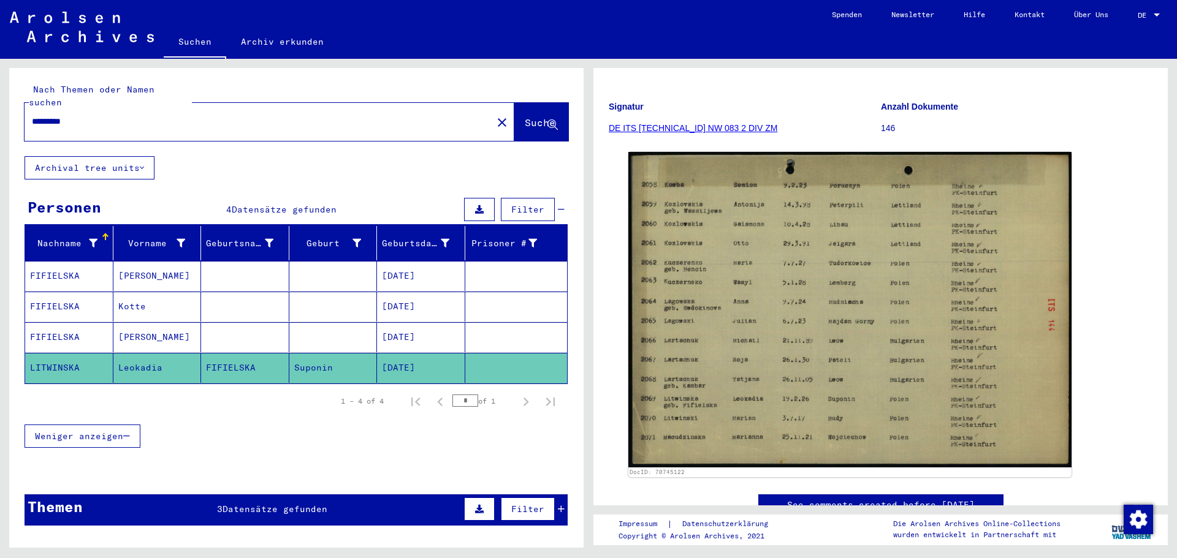
click at [146, 267] on mat-cell "[PERSON_NAME]" at bounding box center [157, 276] width 88 height 30
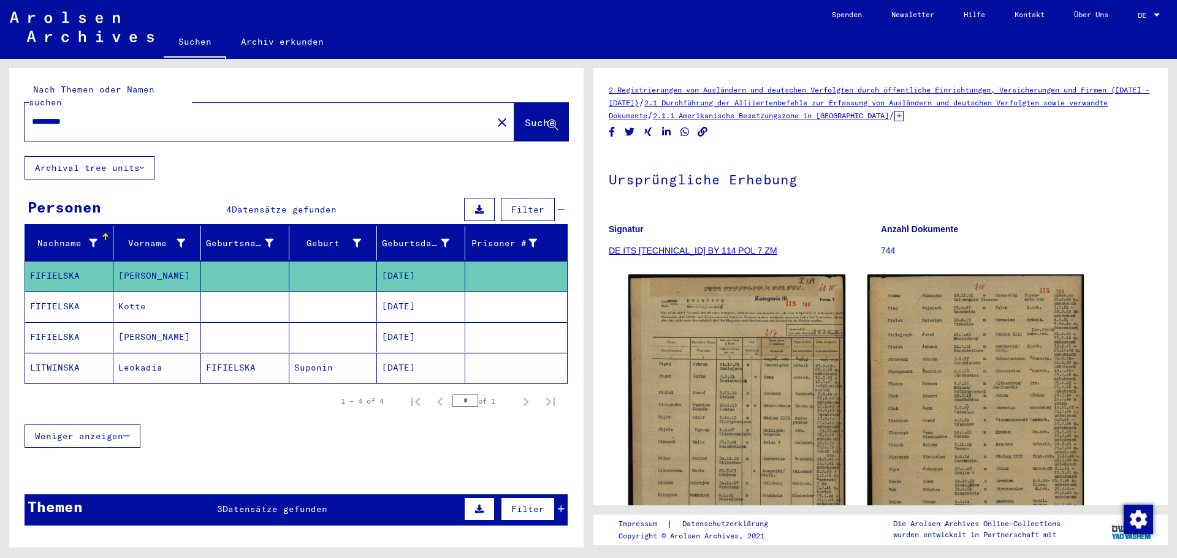
click at [136, 292] on mat-cell "Kotte" at bounding box center [157, 307] width 88 height 30
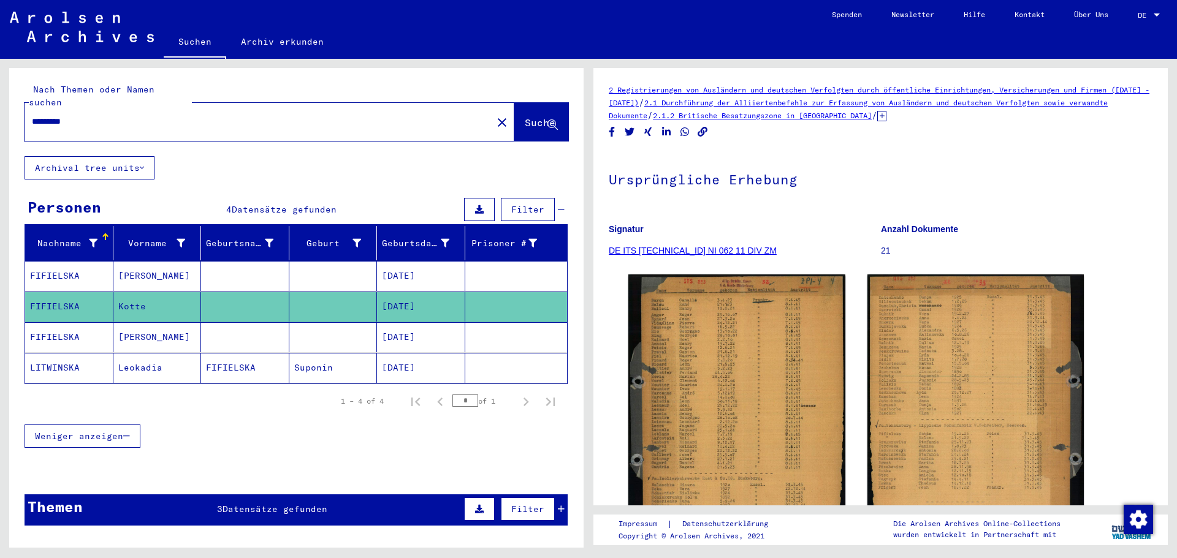
click at [132, 322] on mat-cell "[PERSON_NAME]" at bounding box center [157, 337] width 88 height 30
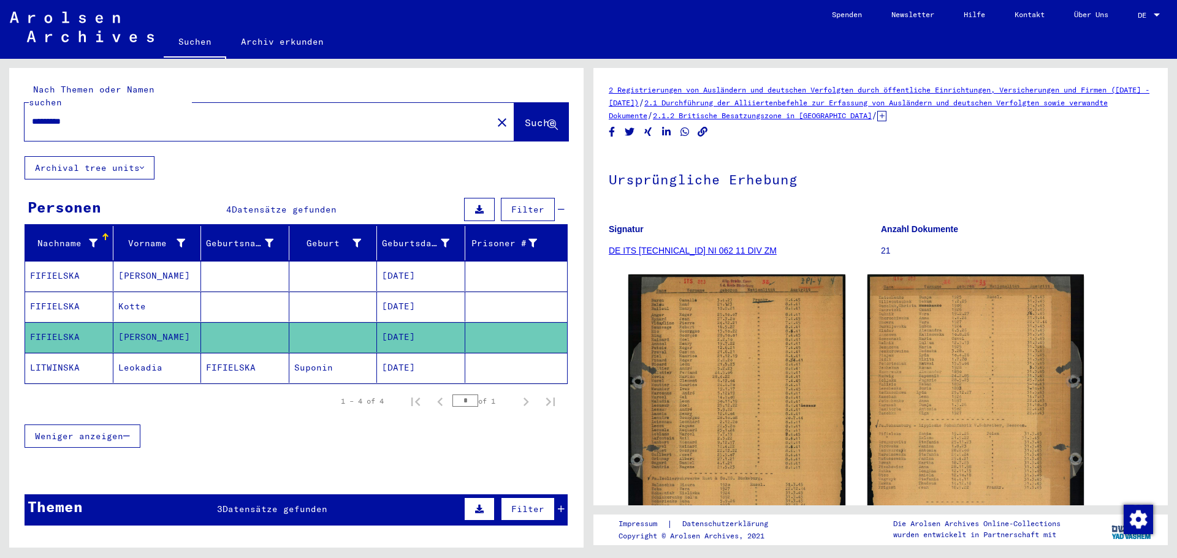
click at [85, 262] on mat-cell "FIFIELSKA" at bounding box center [69, 276] width 88 height 30
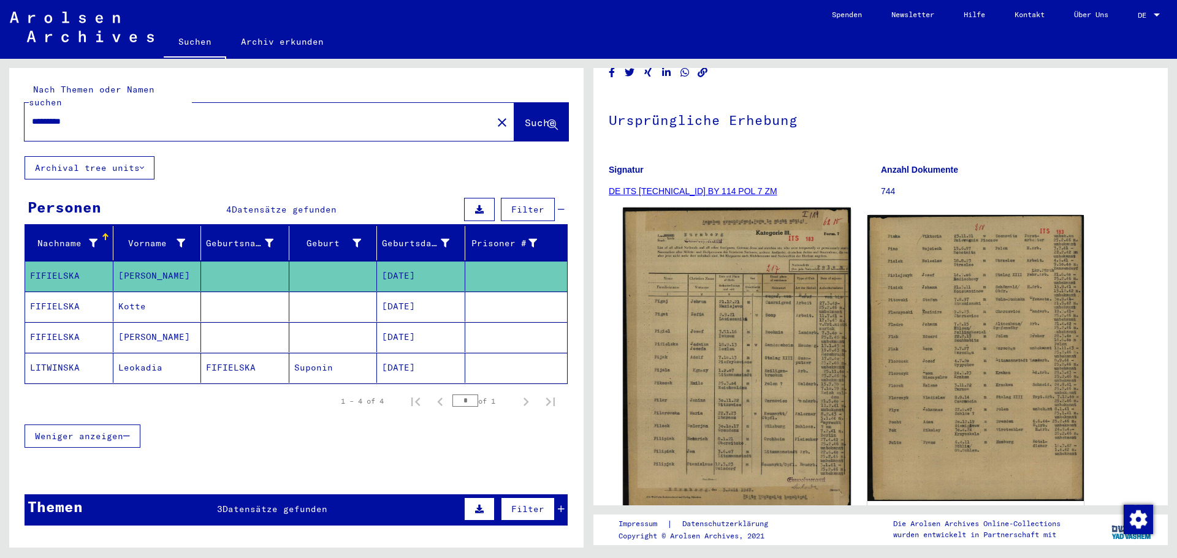
scroll to position [61, 0]
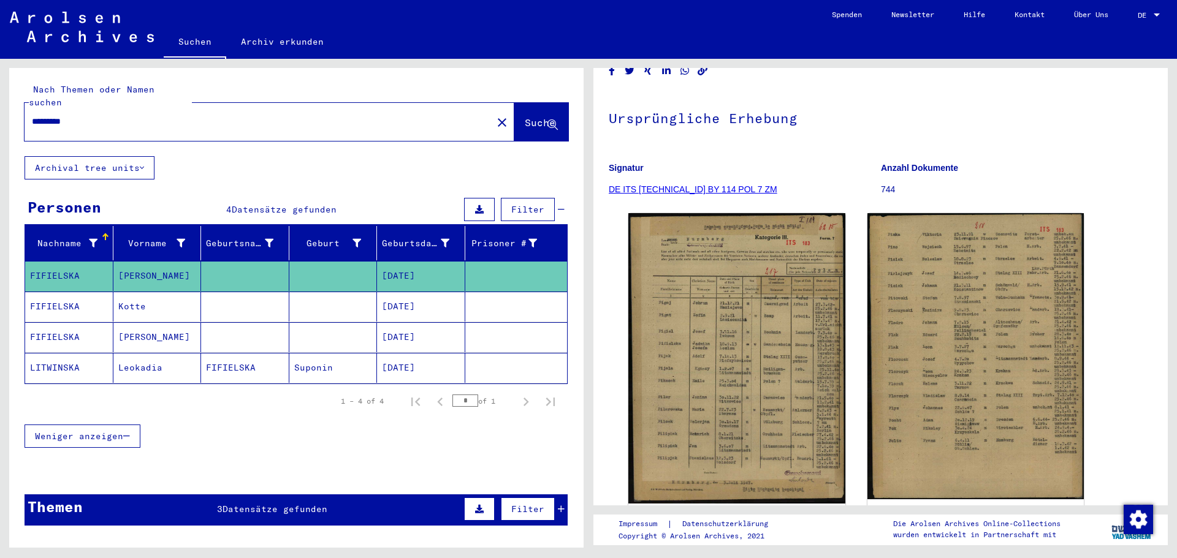
click at [118, 115] on div "*********" at bounding box center [255, 122] width 460 height 28
click at [113, 115] on input "*********" at bounding box center [258, 121] width 453 height 13
type input "*"
type input "*****"
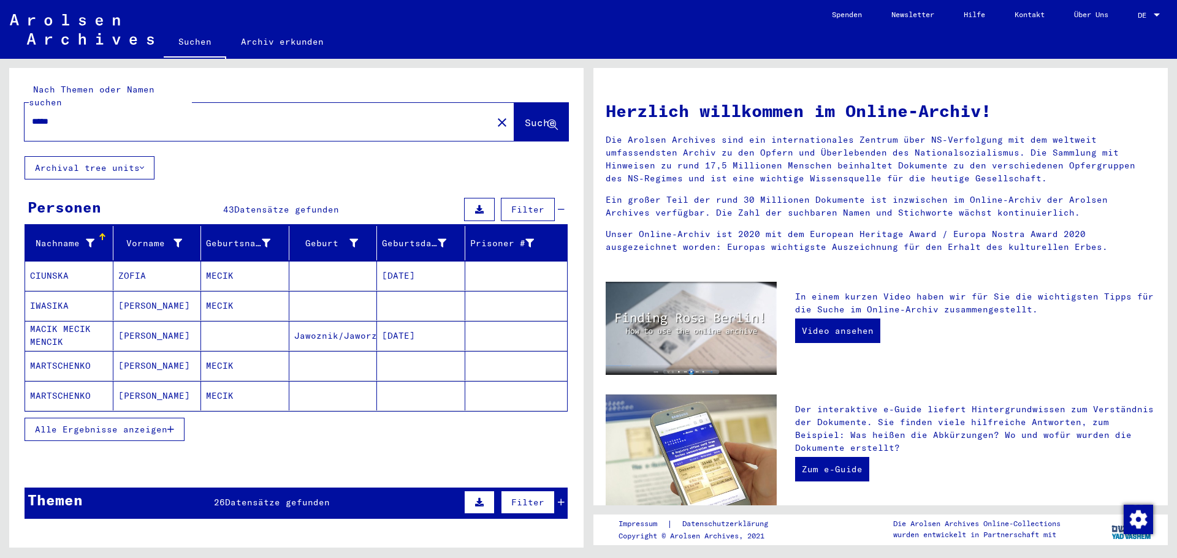
click at [1033, 382] on div "Herzlich willkommen im Online-Archiv! Die Arolsen Archives sind ein internation…" at bounding box center [880, 451] width 550 height 730
click at [139, 424] on span "Alle Ergebnisse anzeigen" at bounding box center [101, 429] width 132 height 11
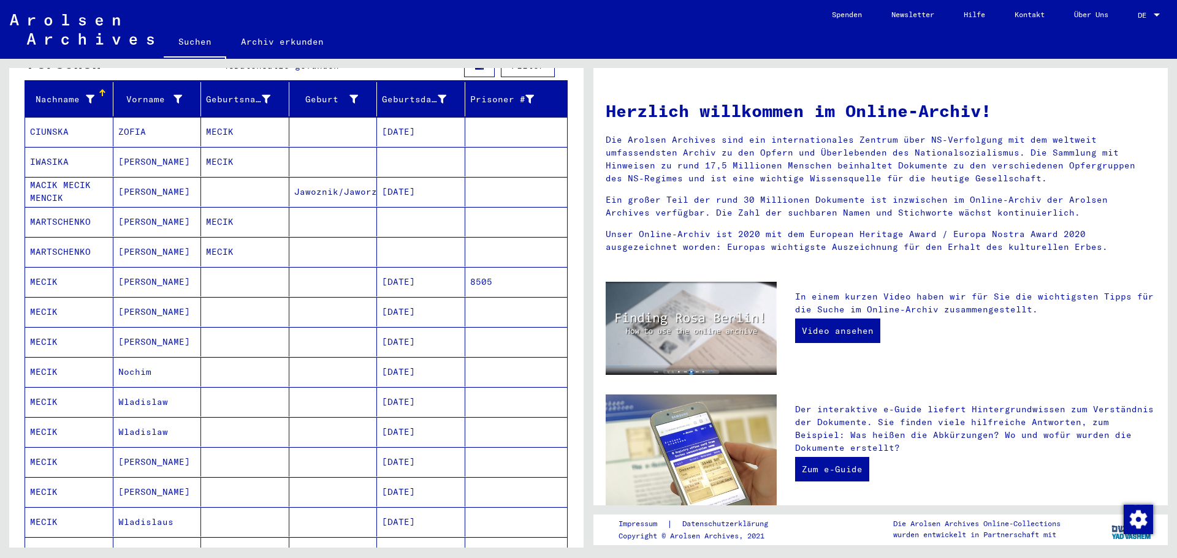
scroll to position [184, 0]
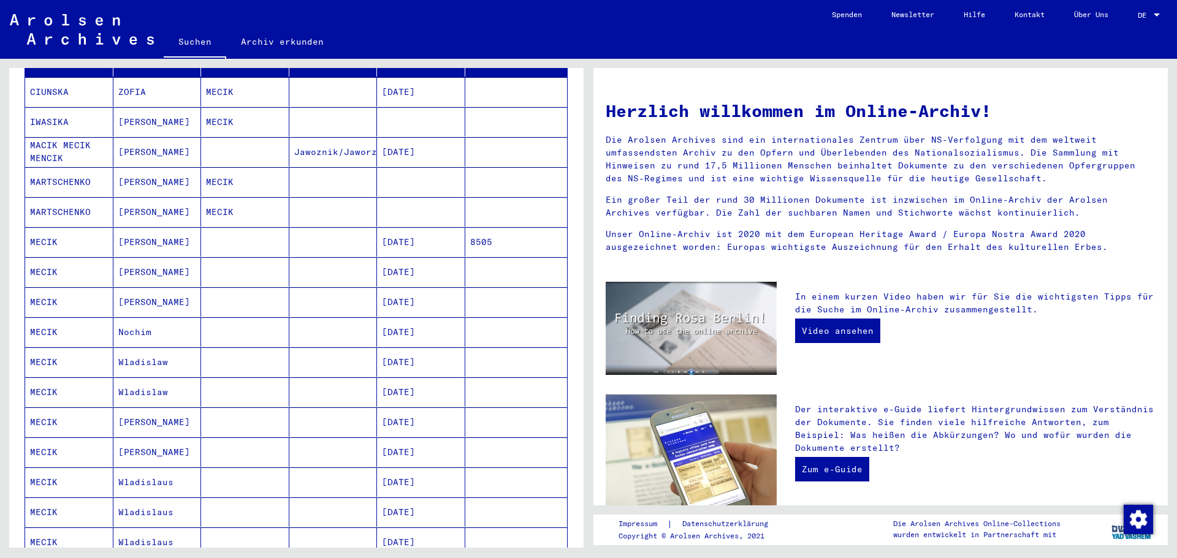
click at [156, 353] on mat-cell "Wladislaw" at bounding box center [157, 361] width 88 height 29
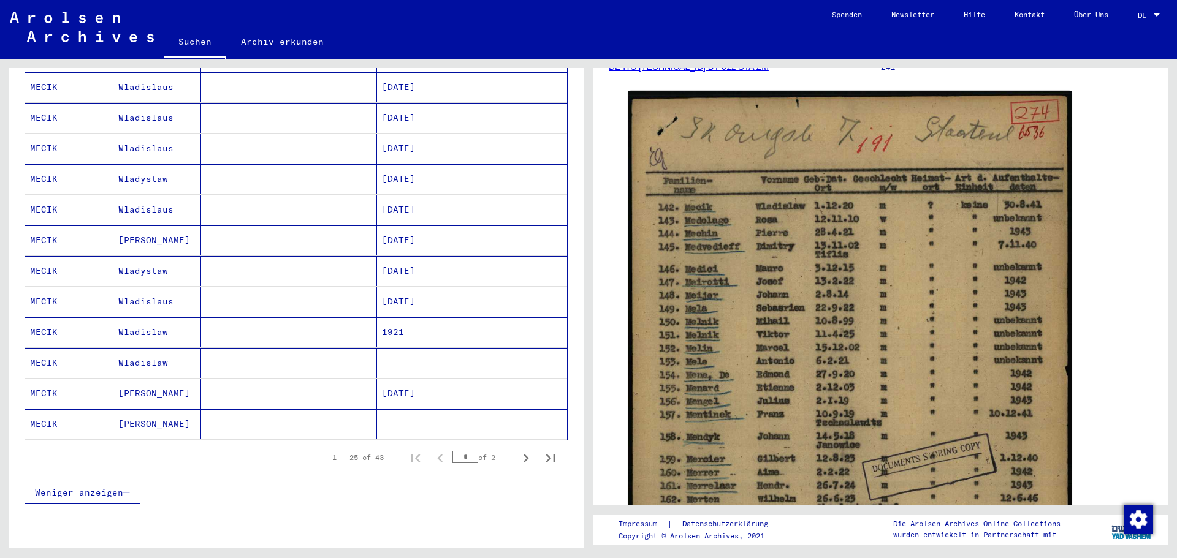
scroll to position [613, 0]
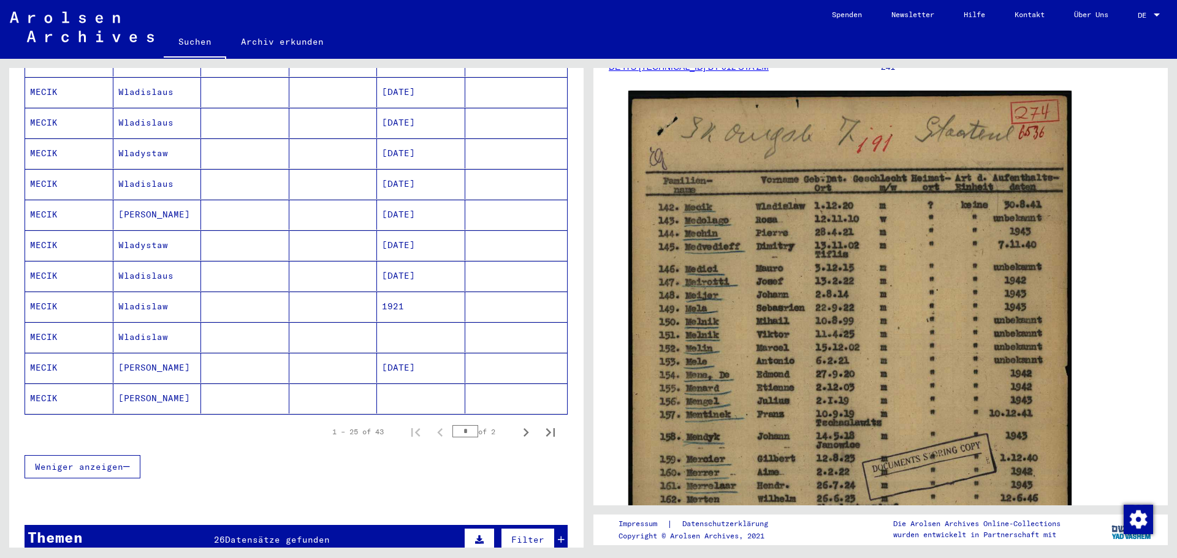
click at [145, 322] on mat-cell "Wladislaw" at bounding box center [157, 337] width 88 height 30
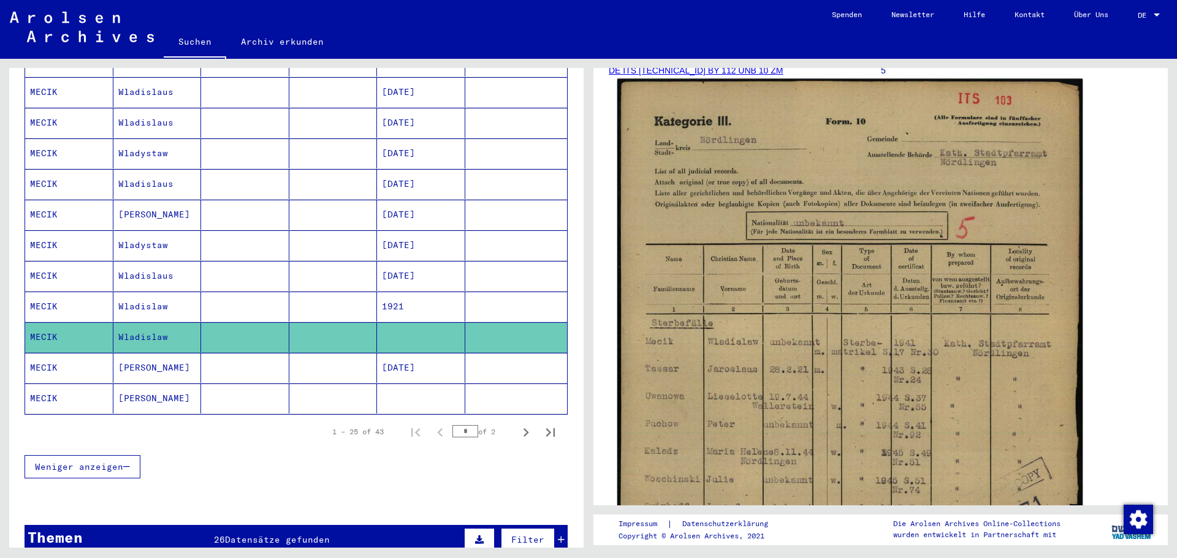
scroll to position [184, 0]
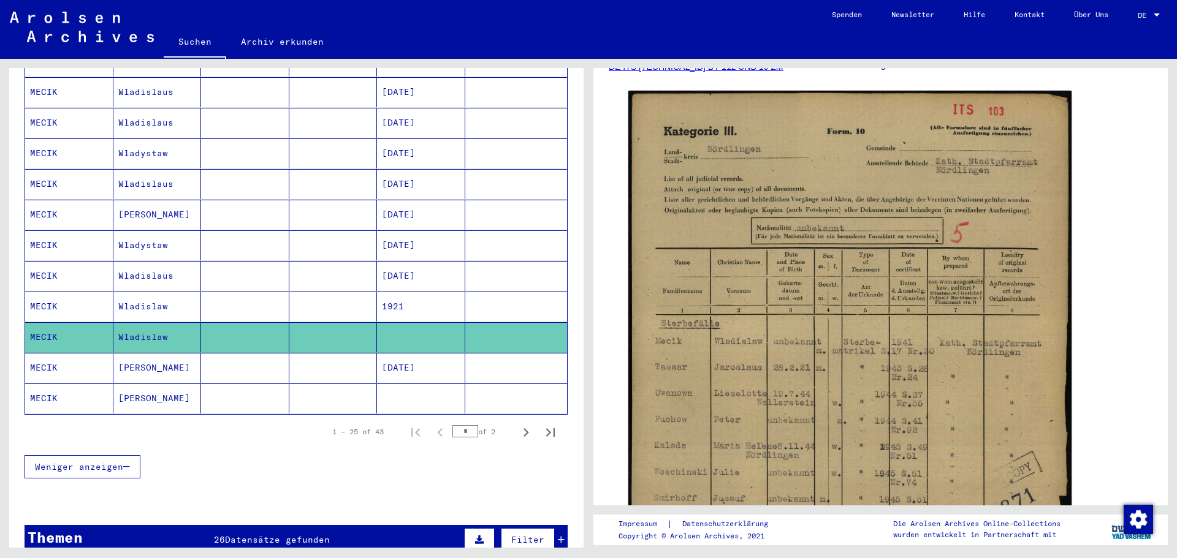
click at [134, 384] on mat-cell "[PERSON_NAME]" at bounding box center [157, 399] width 88 height 30
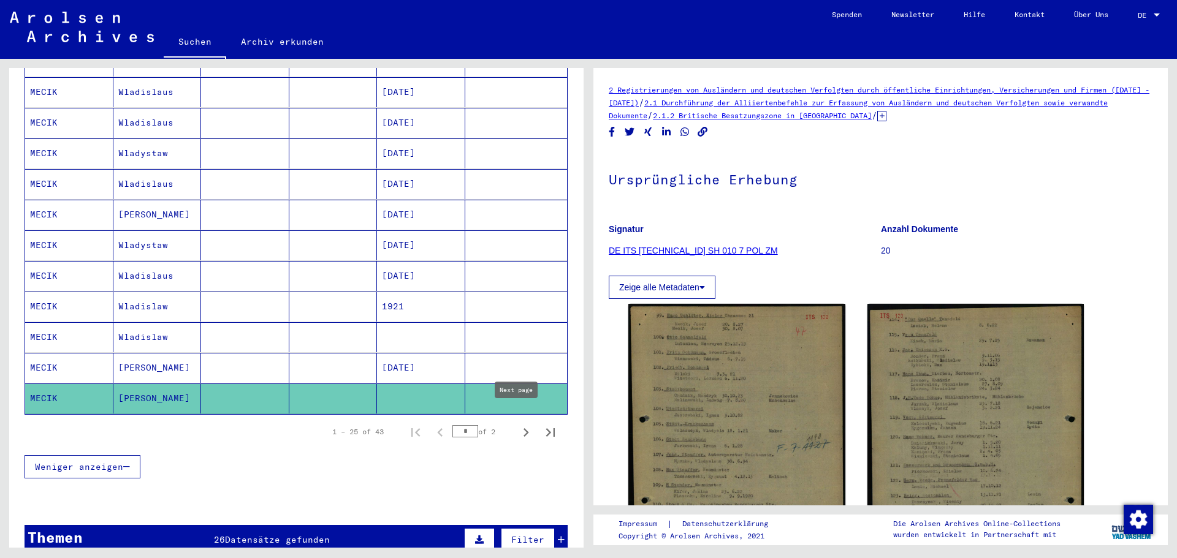
click at [517, 425] on icon "Next page" at bounding box center [525, 432] width 17 height 17
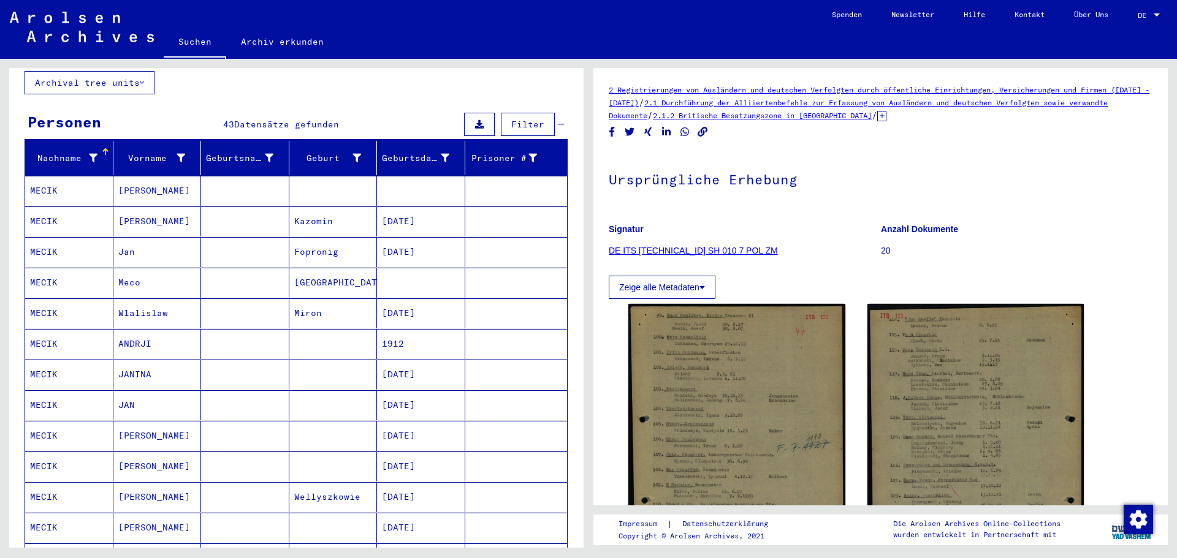
scroll to position [61, 0]
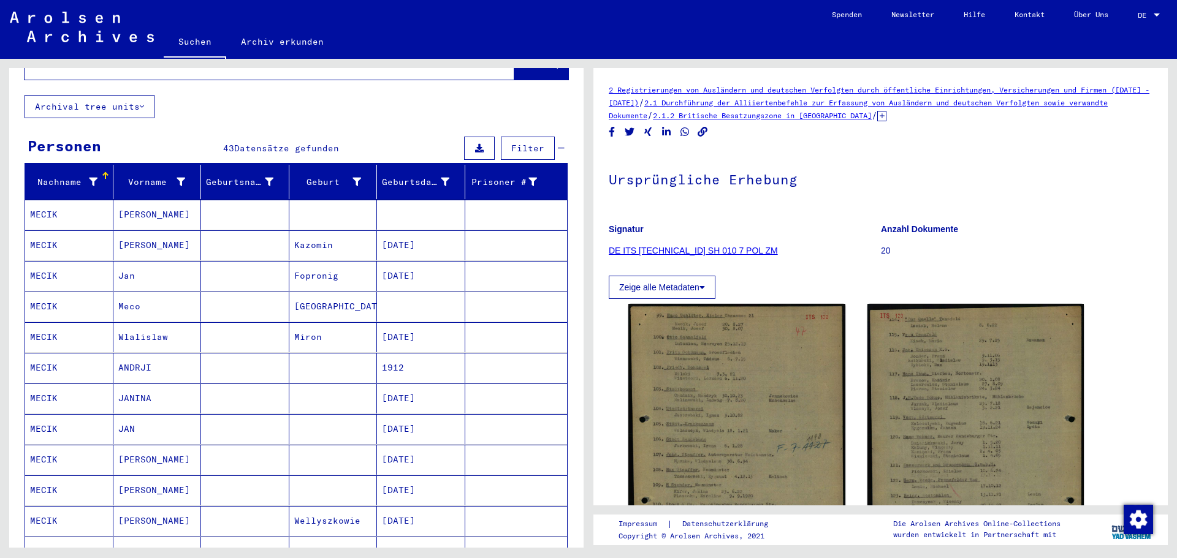
click at [78, 232] on mat-cell "MECIK" at bounding box center [69, 245] width 88 height 30
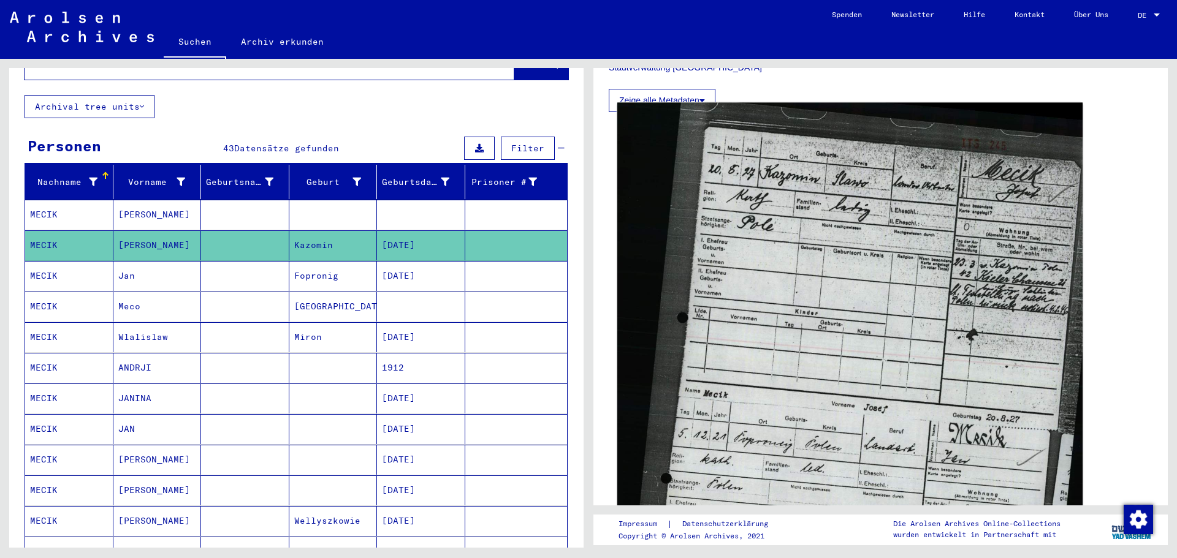
scroll to position [368, 0]
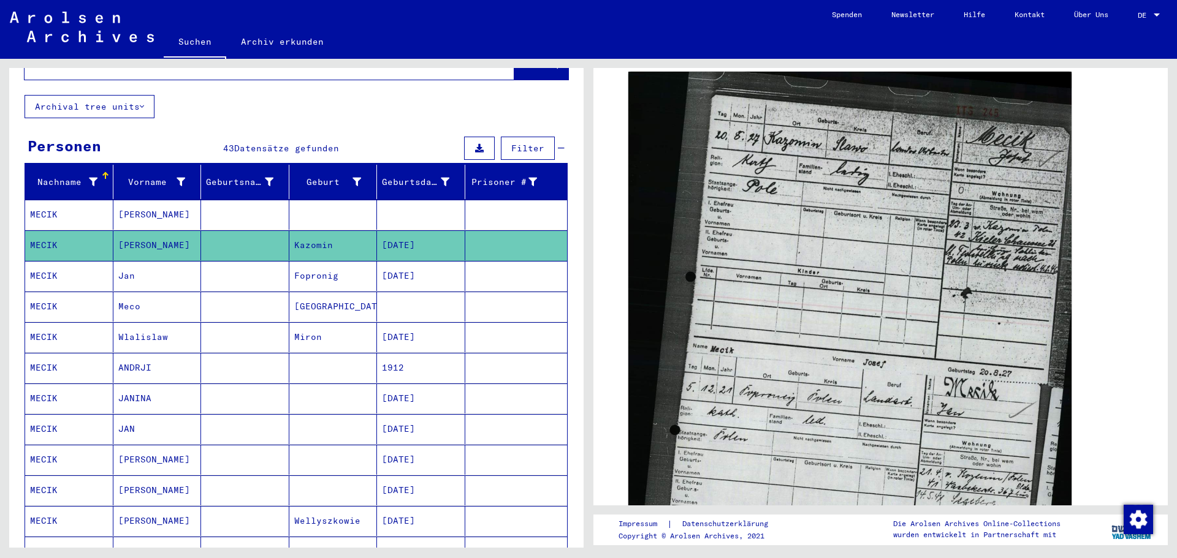
click at [325, 263] on mat-cell "Fopronig" at bounding box center [333, 276] width 88 height 30
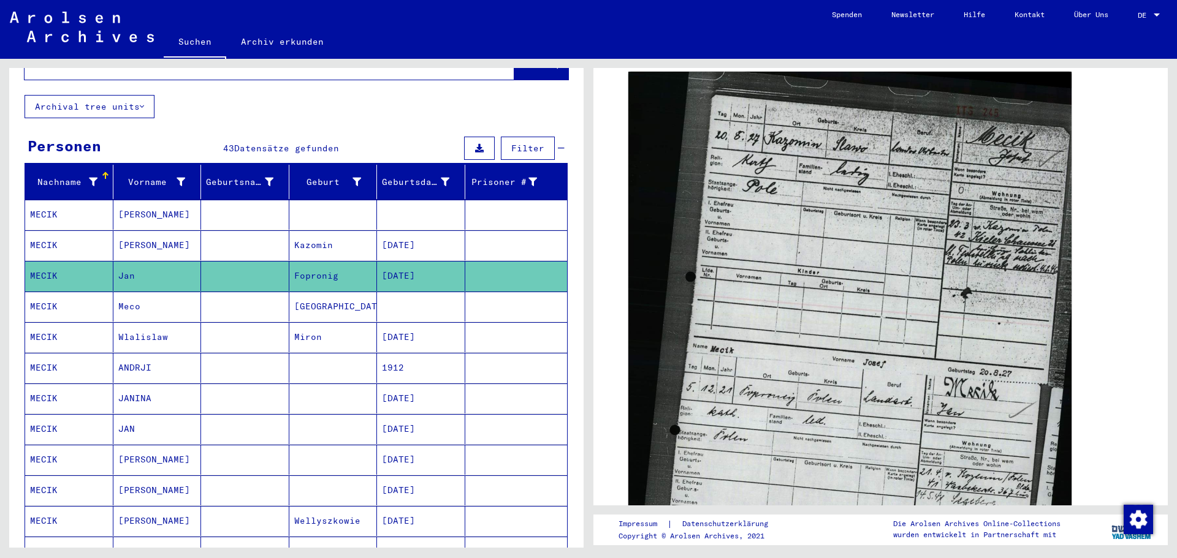
click at [63, 268] on mat-cell "MECIK" at bounding box center [69, 276] width 88 height 30
click at [67, 304] on mat-cell "MECIK" at bounding box center [69, 307] width 88 height 30
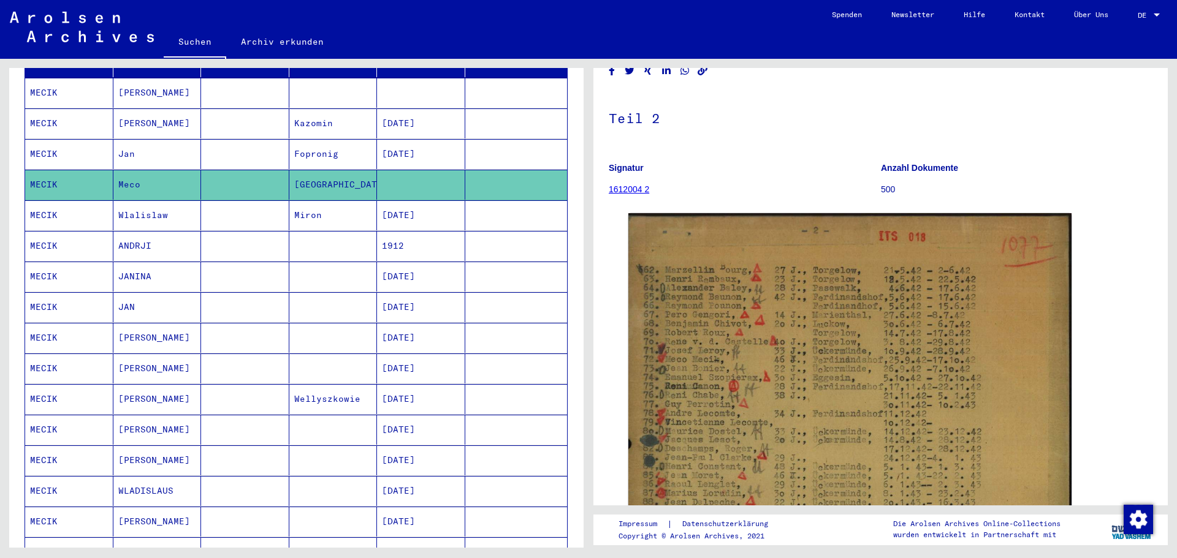
scroll to position [184, 0]
click at [167, 476] on mat-cell "WLADISLAUS" at bounding box center [157, 491] width 88 height 30
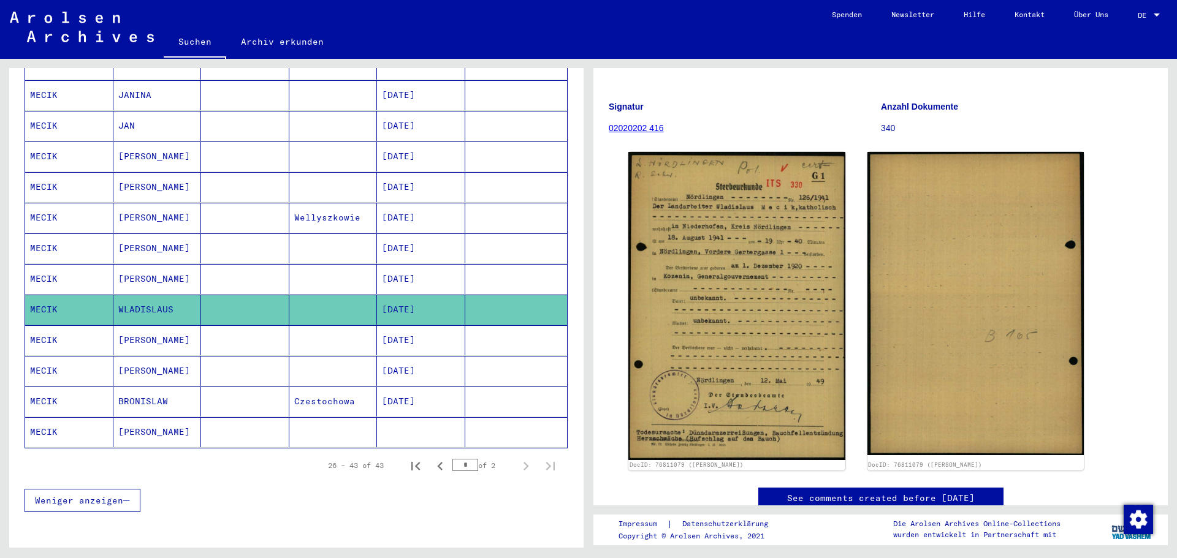
scroll to position [368, 0]
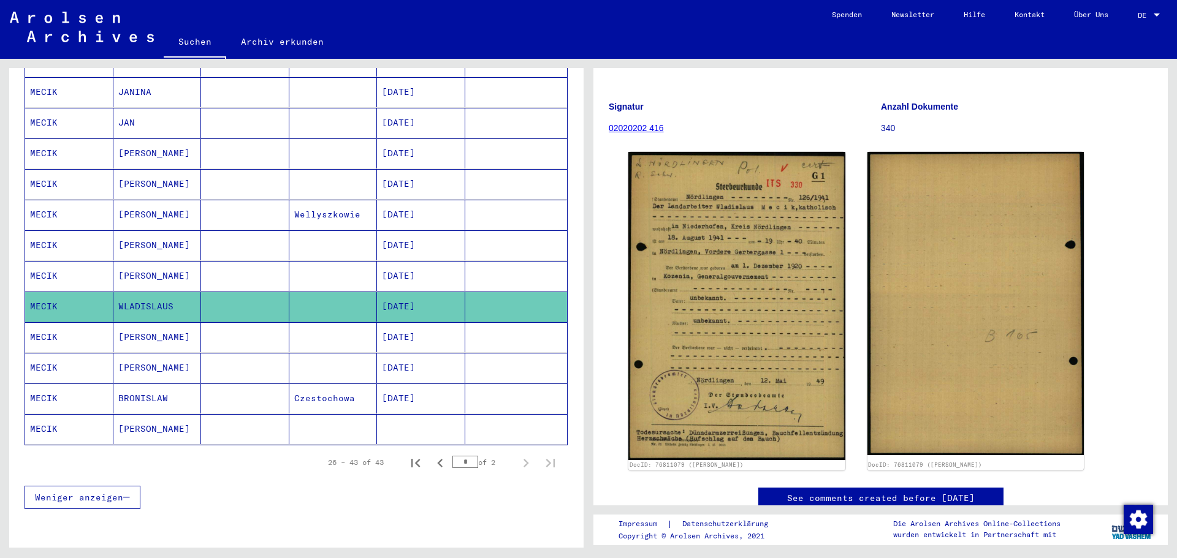
click at [141, 353] on mat-cell "[PERSON_NAME]" at bounding box center [157, 368] width 88 height 30
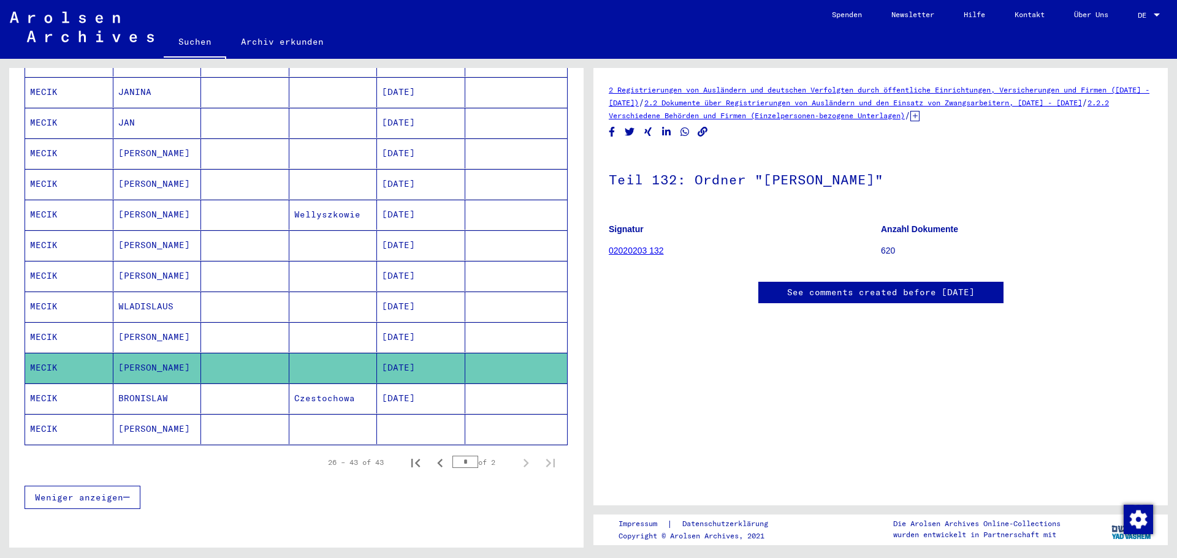
click at [131, 322] on mat-cell "[PERSON_NAME]" at bounding box center [157, 337] width 88 height 30
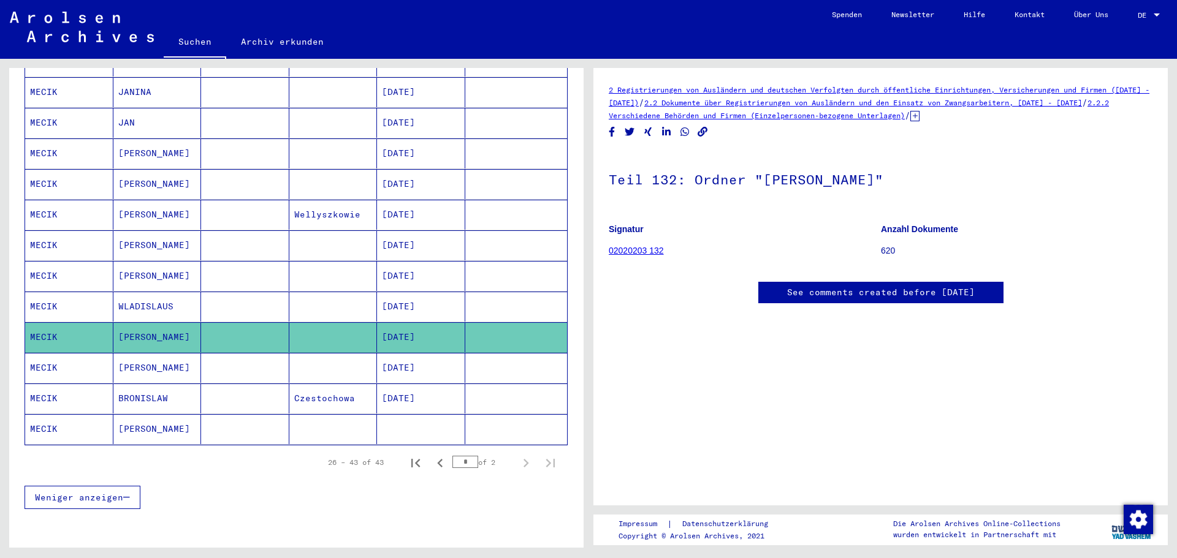
click at [74, 292] on mat-cell "MECIK" at bounding box center [69, 307] width 88 height 30
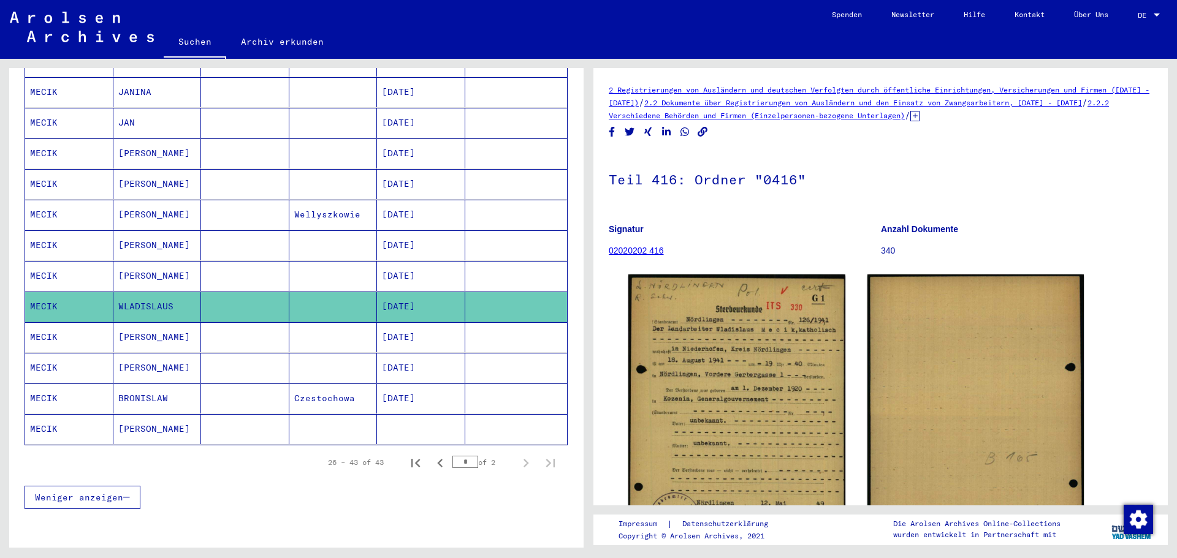
click at [62, 269] on mat-cell "MECIK" at bounding box center [69, 276] width 88 height 30
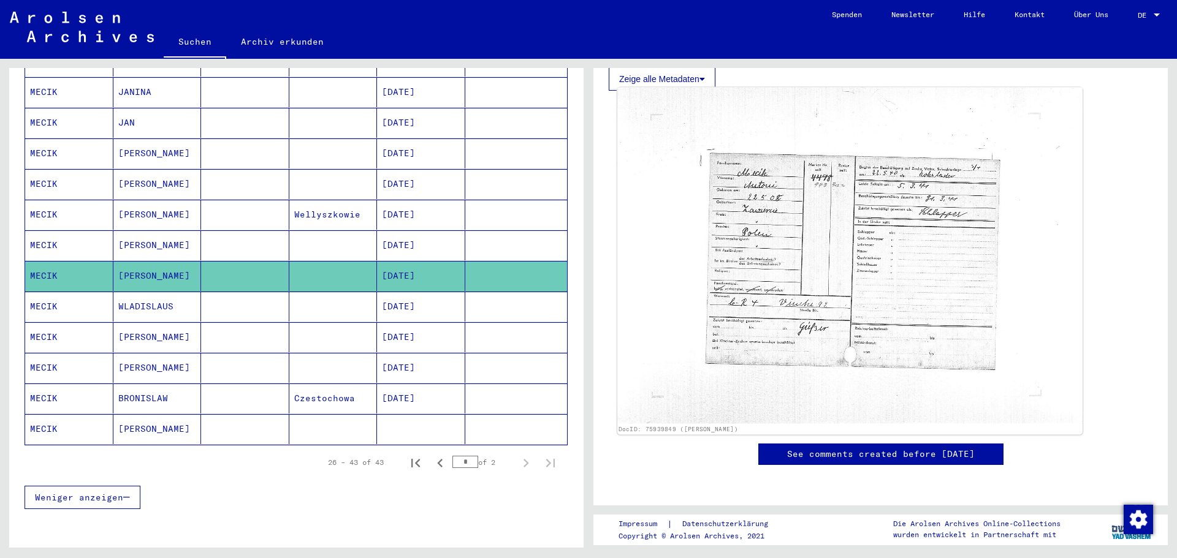
scroll to position [429, 0]
click at [69, 234] on mat-cell "MECIK" at bounding box center [69, 245] width 88 height 30
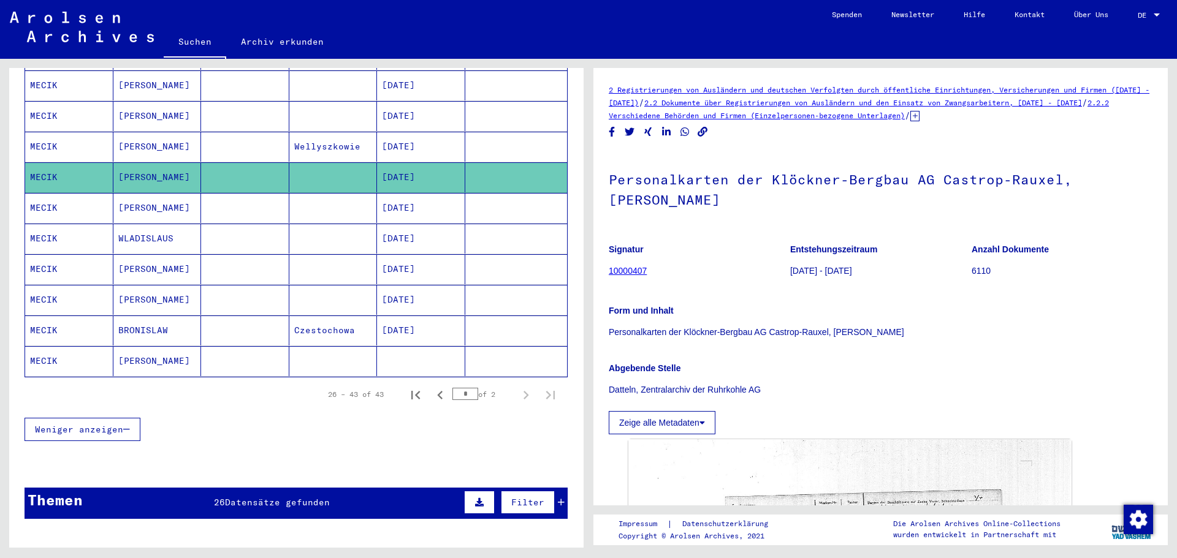
scroll to position [490, 0]
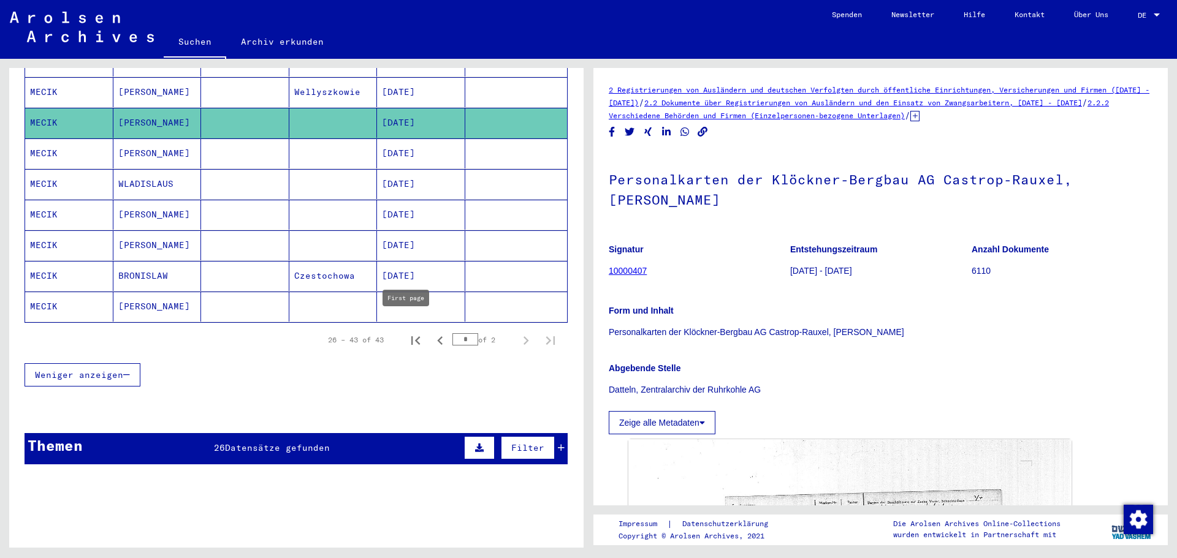
click at [407, 332] on icon "First page" at bounding box center [415, 340] width 17 height 17
type input "*"
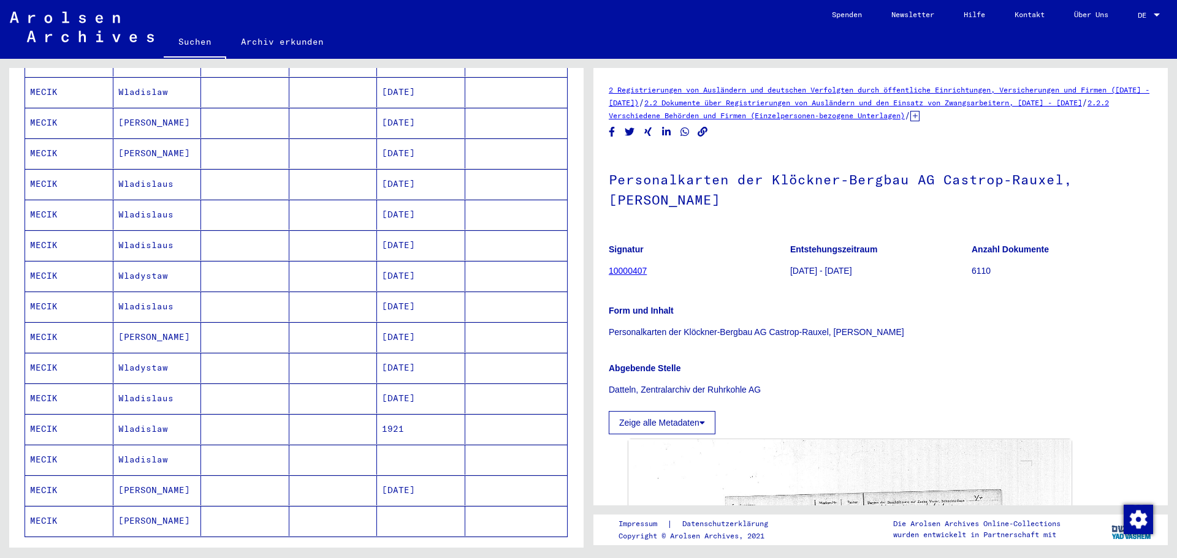
click at [66, 230] on mat-cell "MECIK" at bounding box center [69, 245] width 88 height 30
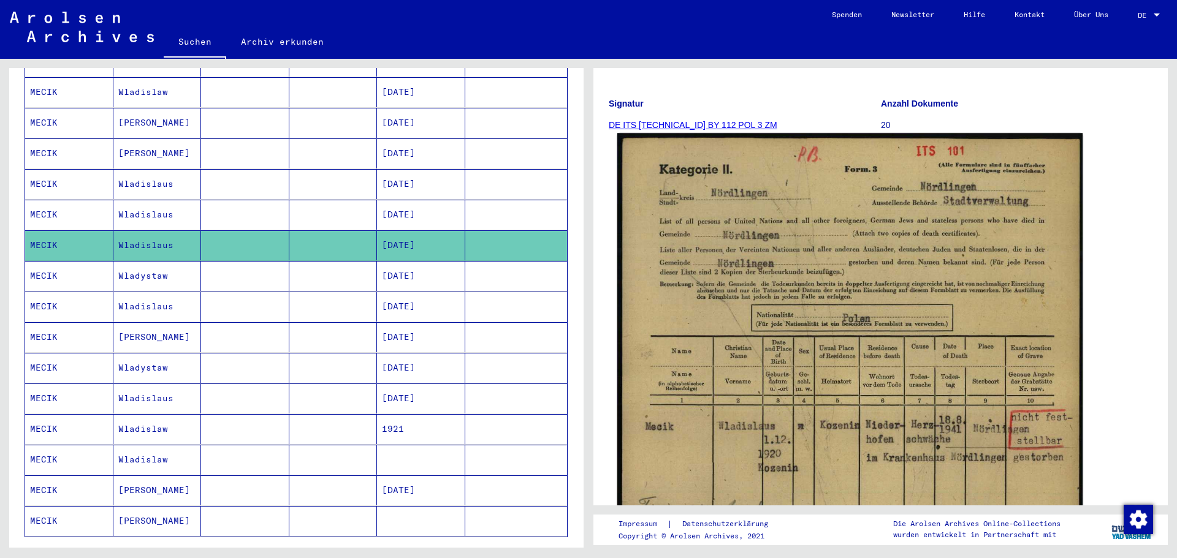
scroll to position [123, 0]
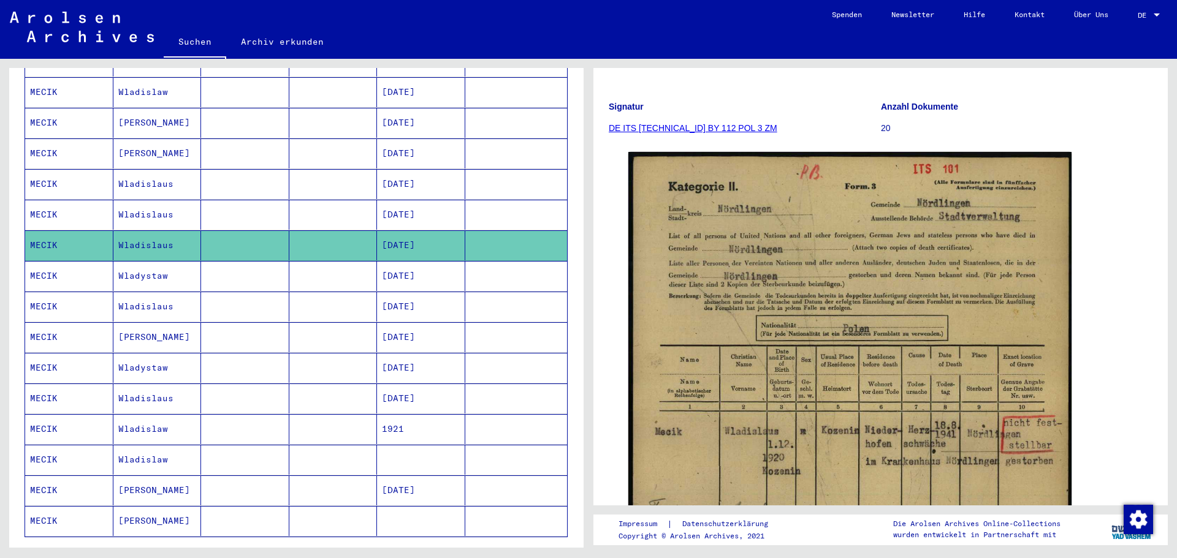
click at [151, 262] on mat-cell "Wladystaw" at bounding box center [157, 276] width 88 height 30
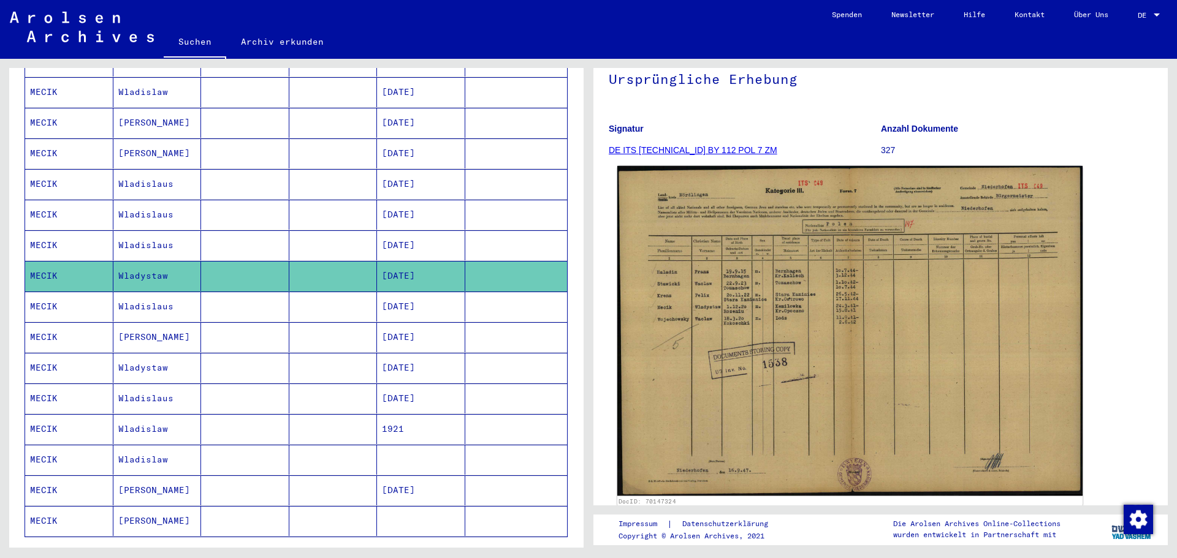
scroll to position [61, 0]
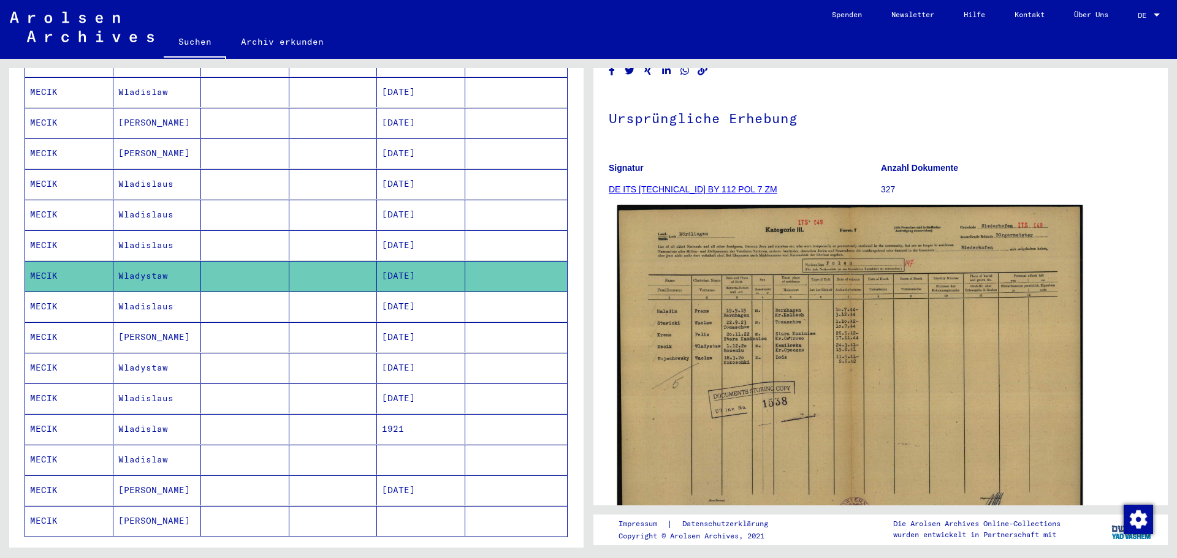
click at [754, 354] on img at bounding box center [849, 370] width 465 height 330
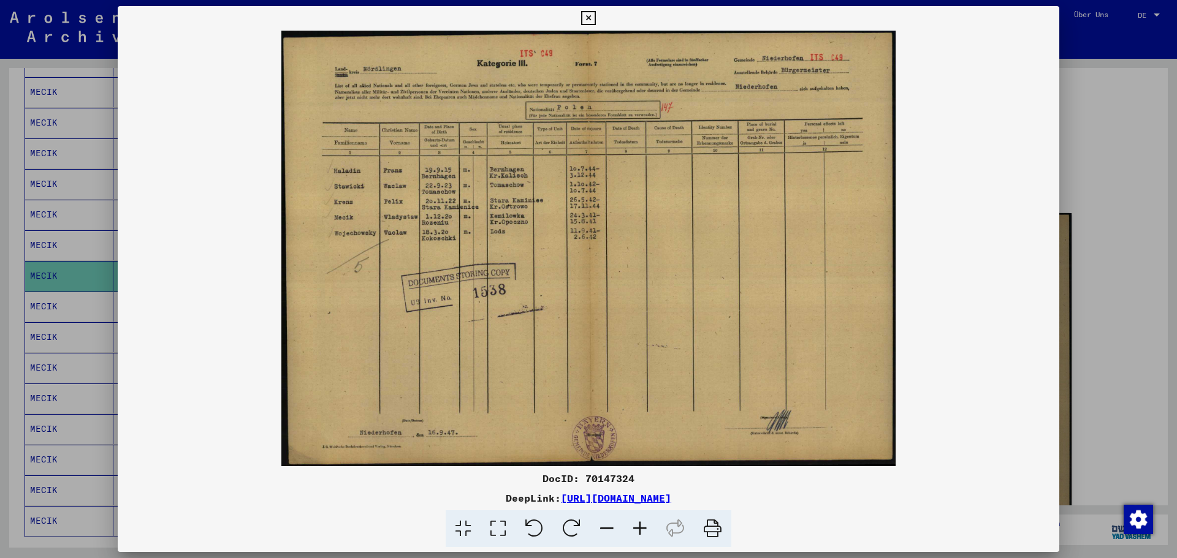
click at [584, 17] on icon at bounding box center [588, 18] width 14 height 15
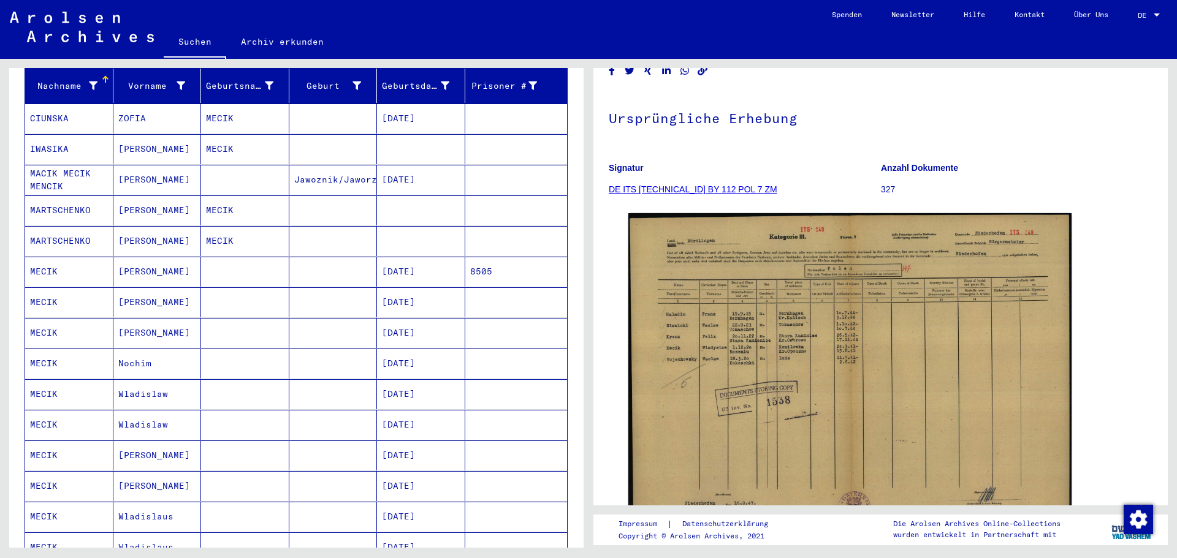
scroll to position [123, 0]
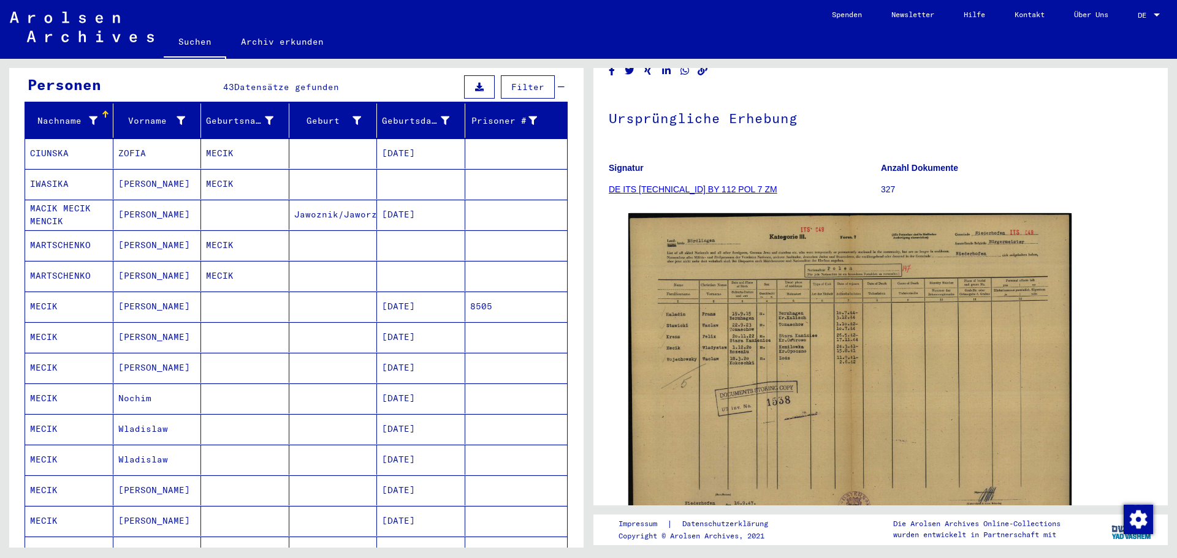
click at [389, 292] on mat-cell "[DATE]" at bounding box center [421, 307] width 88 height 30
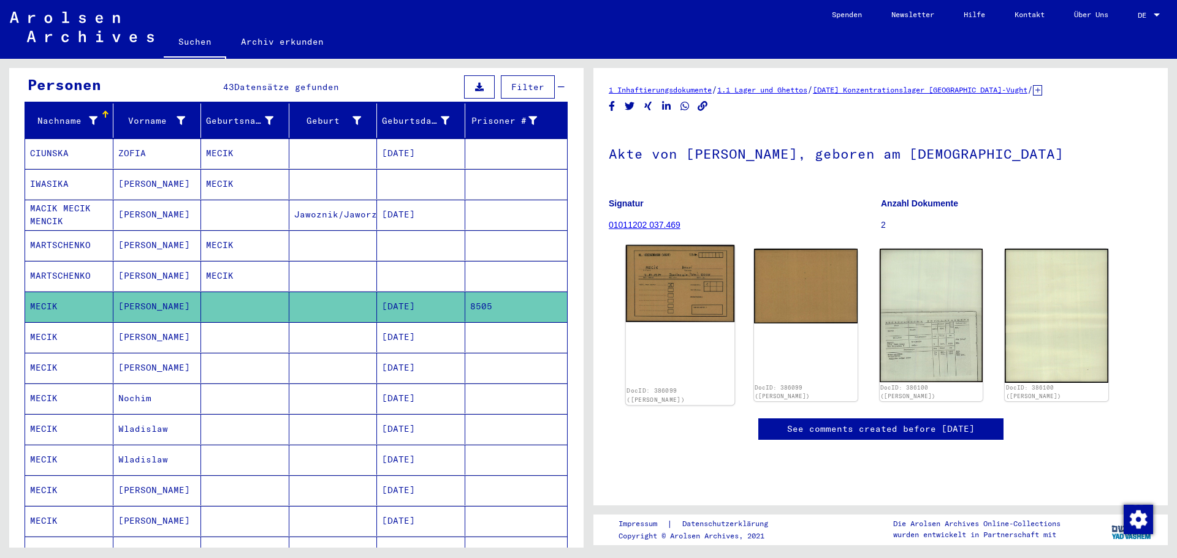
click at [670, 275] on img at bounding box center [680, 283] width 108 height 77
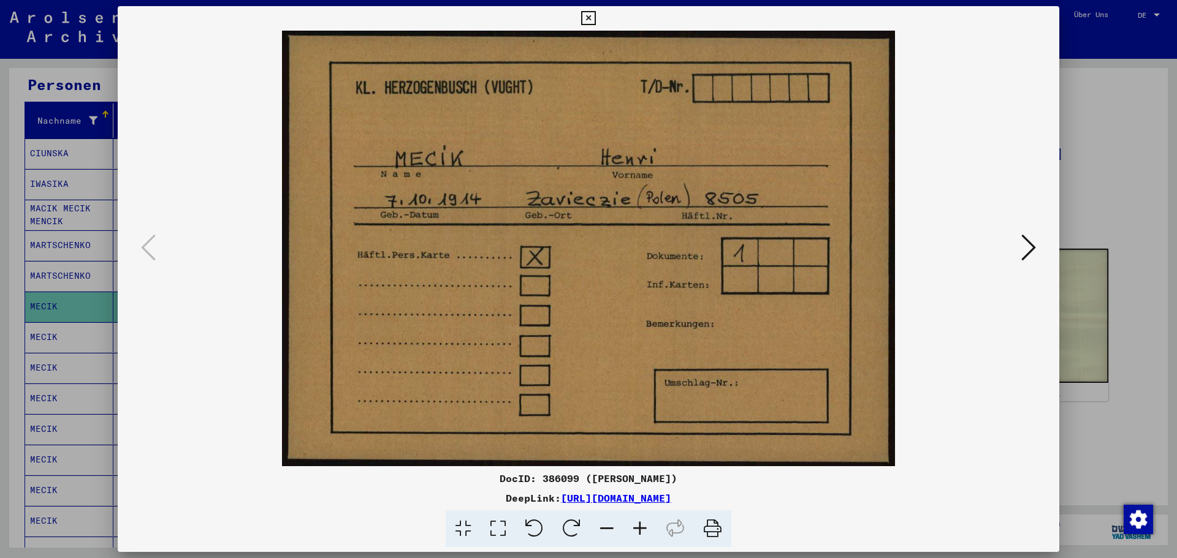
click at [589, 17] on icon at bounding box center [588, 18] width 14 height 15
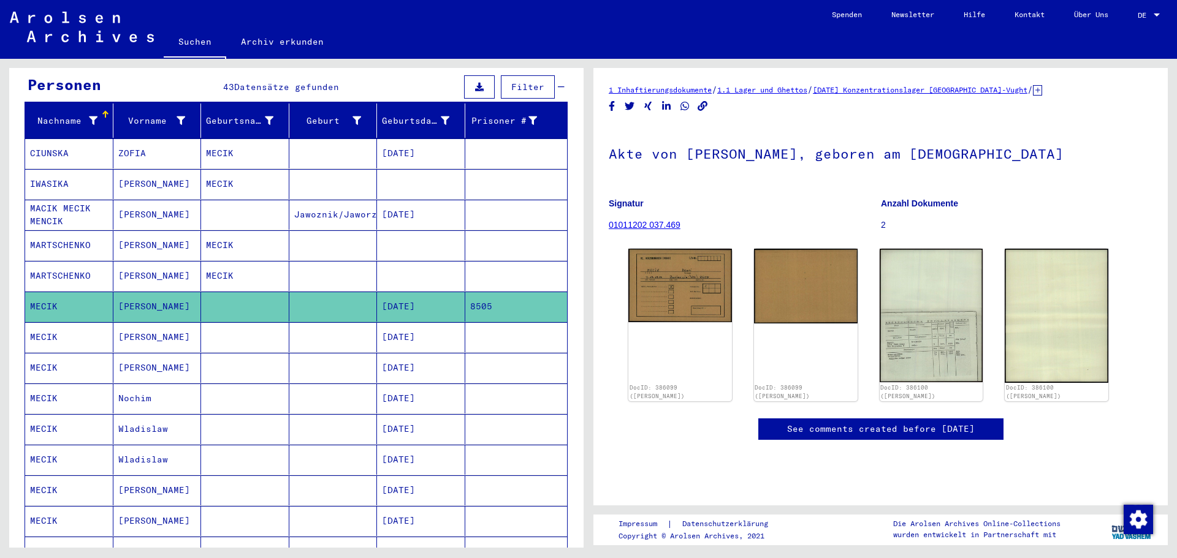
click at [224, 169] on mat-cell "MECIK" at bounding box center [245, 184] width 88 height 30
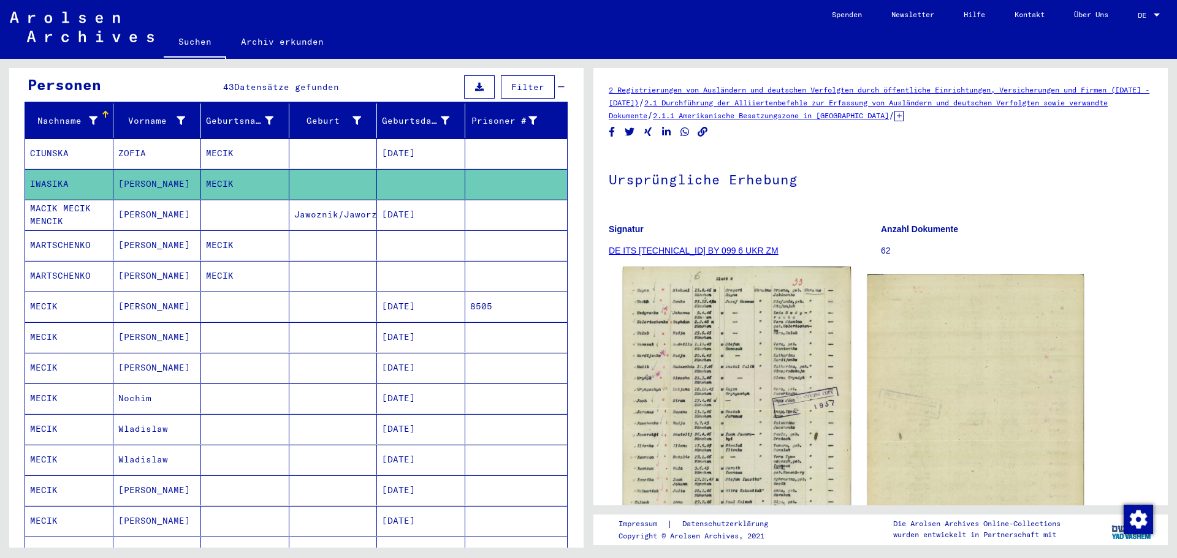
click at [703, 414] on img at bounding box center [736, 422] width 227 height 311
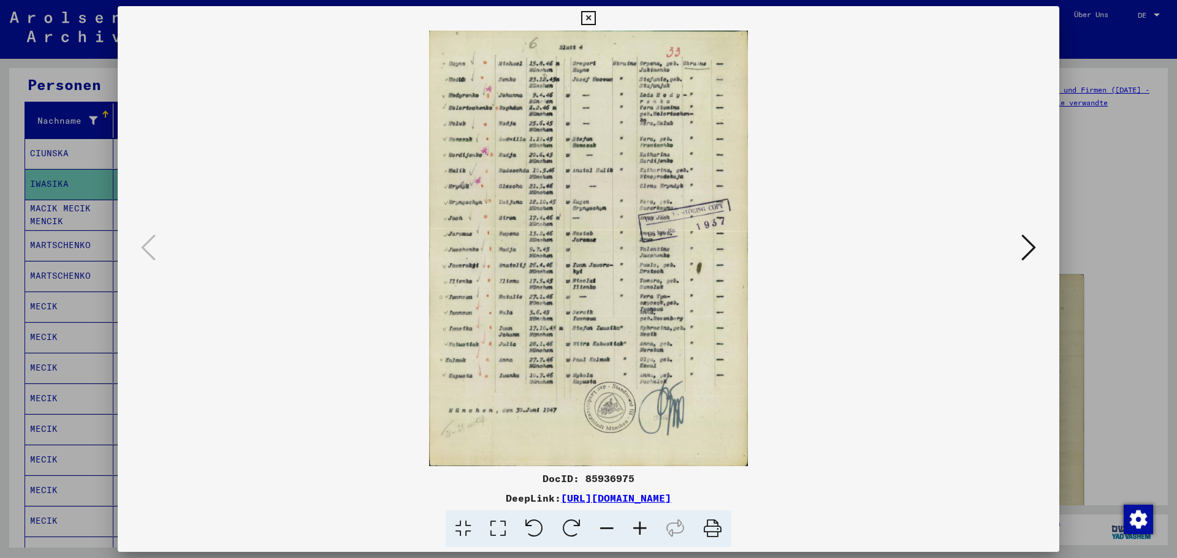
click at [569, 279] on img at bounding box center [588, 249] width 858 height 436
click at [569, 273] on img at bounding box center [588, 249] width 858 height 436
click at [587, 18] on icon at bounding box center [588, 18] width 14 height 15
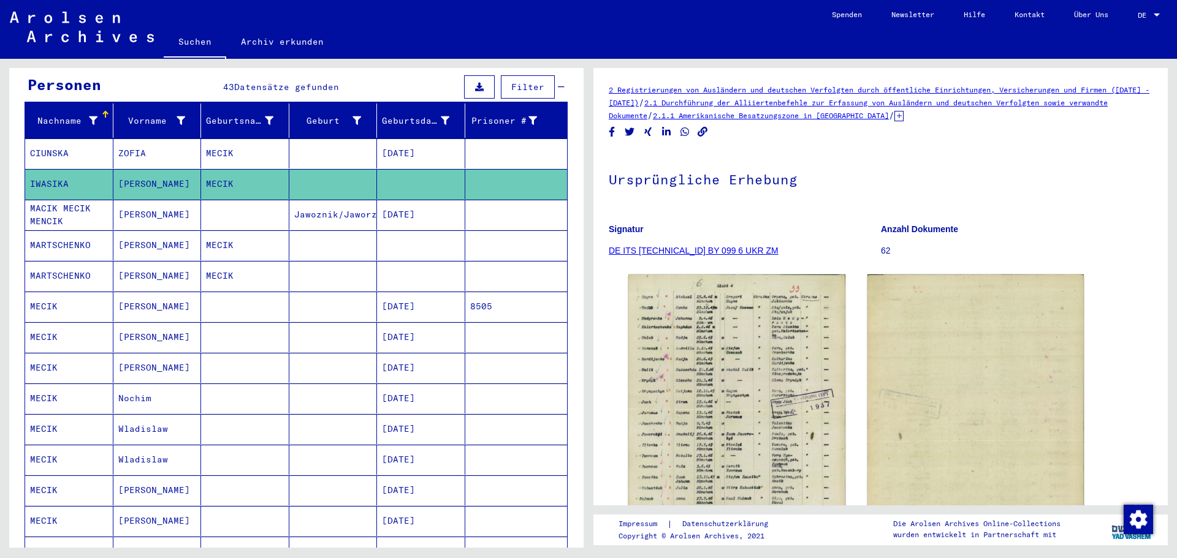
click at [80, 28] on img at bounding box center [82, 27] width 144 height 31
